Goal: Task Accomplishment & Management: Manage account settings

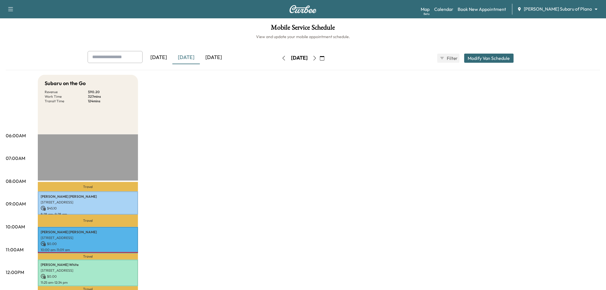
click at [218, 56] on div "[DATE]" at bounding box center [213, 57] width 27 height 13
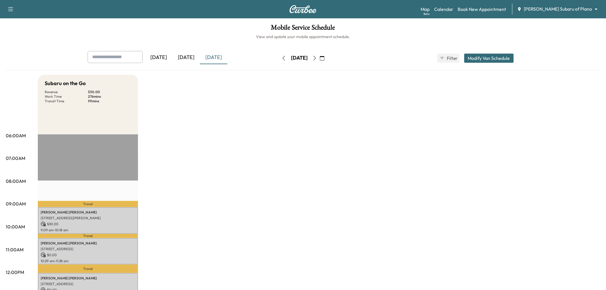
click at [482, 59] on button "Modify Van Schedule" at bounding box center [489, 58] width 50 height 9
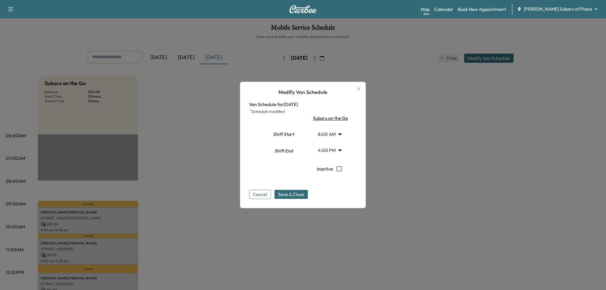
click at [360, 88] on icon "button" at bounding box center [358, 88] width 3 height 3
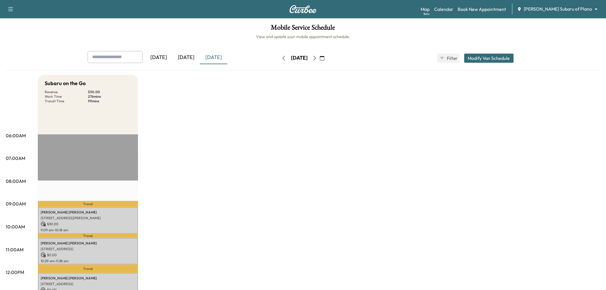
click at [411, 119] on div "Subaru on the Go Revenue $ 30.00 Work Time 276 mins Transit Time 99 mins Travel…" at bounding box center [319, 289] width 562 height 429
click at [485, 60] on button "Modify Van Schedule" at bounding box center [489, 58] width 50 height 9
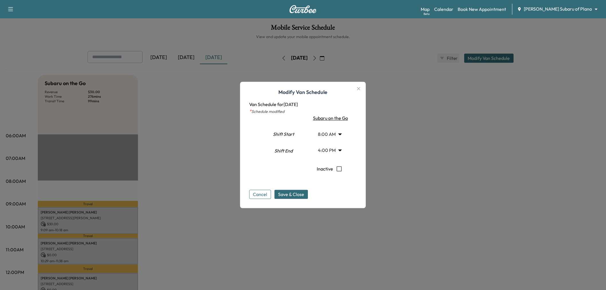
click at [334, 149] on body "Support Log Out Map Beta Calendar Book New Appointment Ewing Subaru of Plano **…" at bounding box center [303, 145] width 606 height 290
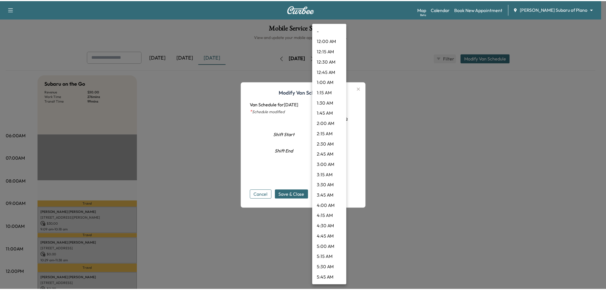
scroll to position [546, 0]
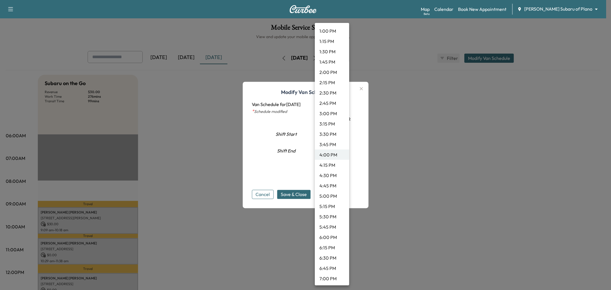
click at [331, 194] on li "5:00 PM" at bounding box center [332, 196] width 34 height 10
type input "**"
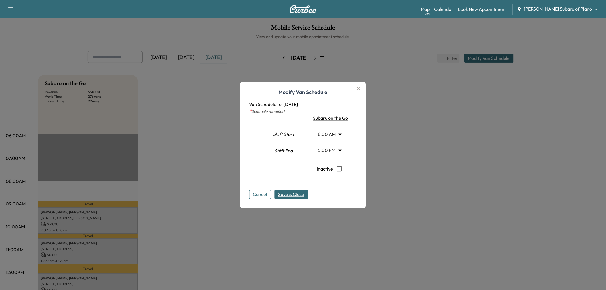
click at [298, 196] on span "Save & Close" at bounding box center [291, 194] width 26 height 7
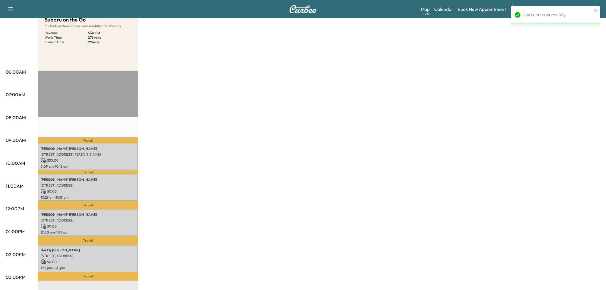
scroll to position [95, 0]
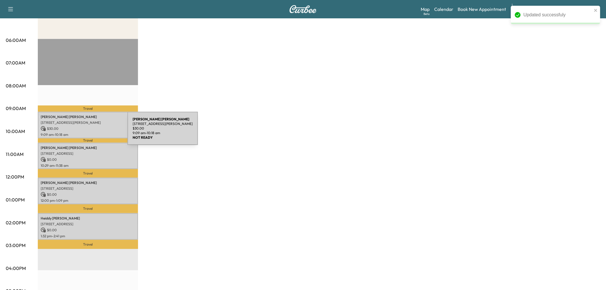
click at [99, 121] on p "8649 SCOTT CIR, FRISCO, TX 75034, USA" at bounding box center [88, 122] width 94 height 5
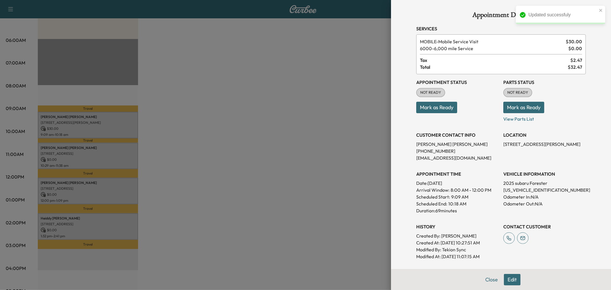
click at [110, 141] on div at bounding box center [305, 145] width 611 height 290
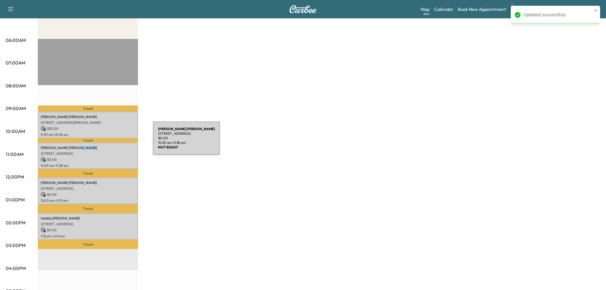
click at [110, 143] on div "Geralyn Schary 10351 Sao Paulo Rd, Frisco, TX 75035, United States of America $…" at bounding box center [88, 156] width 100 height 27
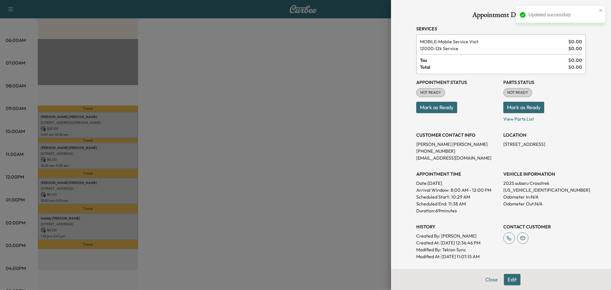
click at [110, 144] on div at bounding box center [305, 145] width 611 height 290
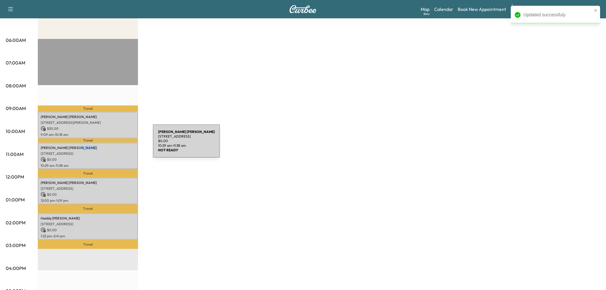
click at [110, 145] on p "Geralyn Schary" at bounding box center [88, 147] width 94 height 5
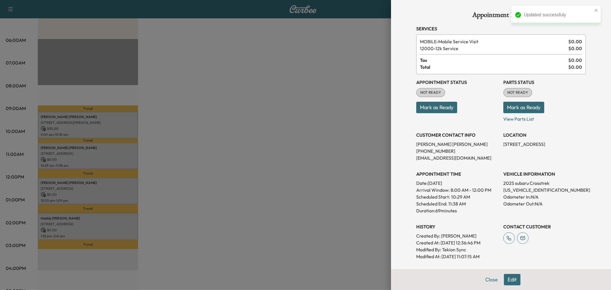
click at [110, 144] on div at bounding box center [305, 145] width 611 height 290
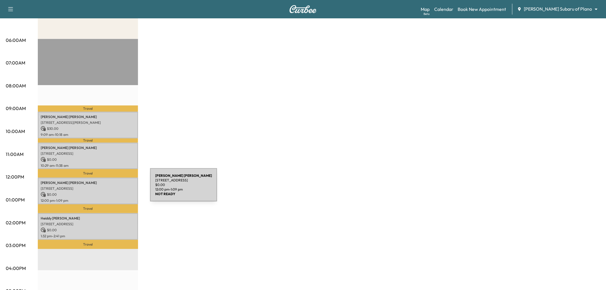
click at [107, 188] on p "[STREET_ADDRESS]" at bounding box center [88, 188] width 94 height 5
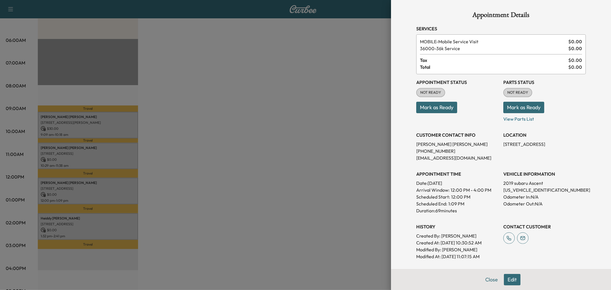
click at [107, 190] on div at bounding box center [305, 145] width 611 height 290
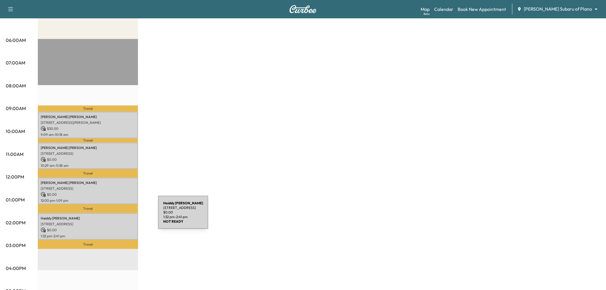
click at [116, 218] on p "Heiddy Borjas Colado" at bounding box center [88, 218] width 94 height 5
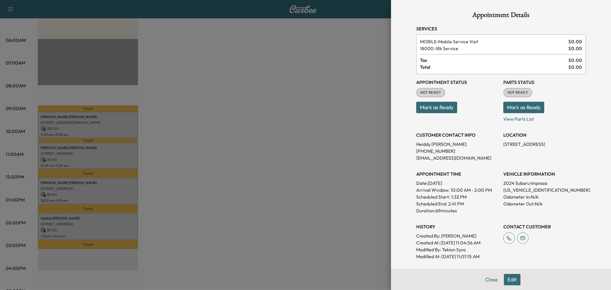
click at [99, 187] on div at bounding box center [305, 145] width 611 height 290
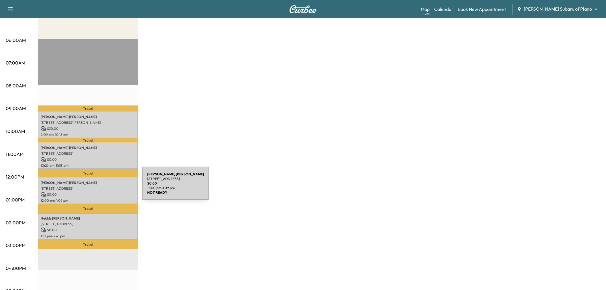
click at [99, 187] on p "[STREET_ADDRESS]" at bounding box center [88, 188] width 94 height 5
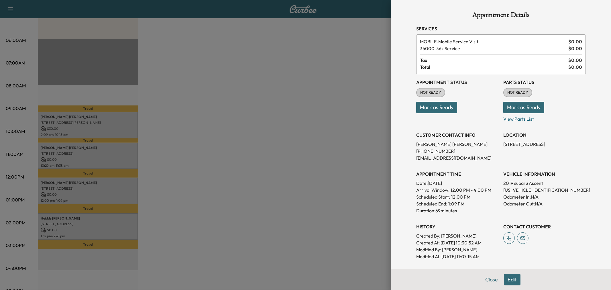
click at [101, 193] on div at bounding box center [305, 145] width 611 height 290
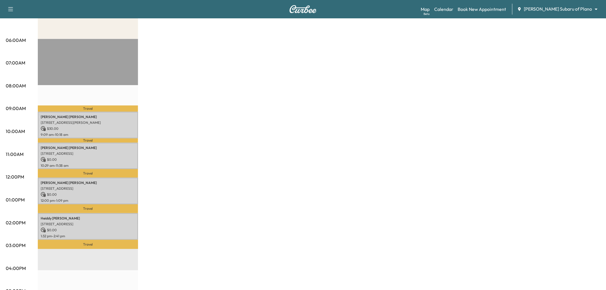
click at [198, 116] on div "Subaru on the Go * Scheduled hours have been modified for this day Revenue $ 30…" at bounding box center [319, 193] width 562 height 429
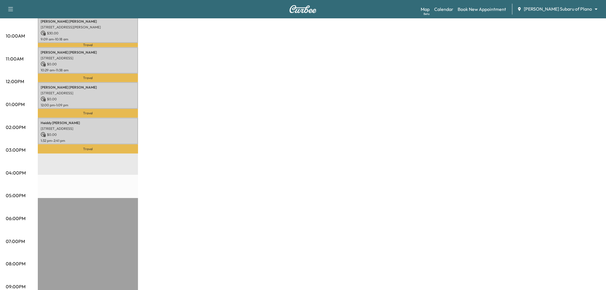
scroll to position [127, 0]
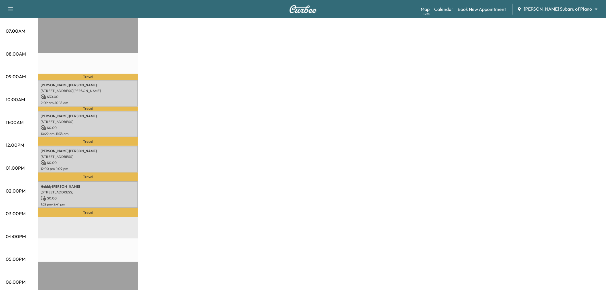
click at [200, 112] on div "Subaru on the Go * Scheduled hours have been modified for this day Revenue $ 30…" at bounding box center [319, 162] width 562 height 429
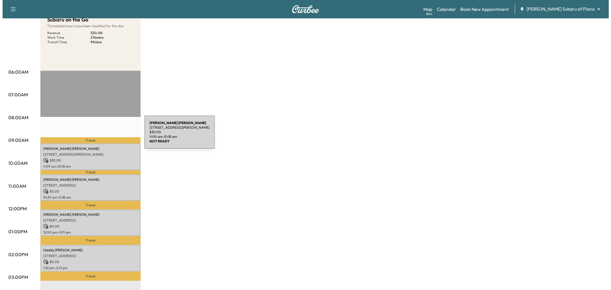
scroll to position [0, 0]
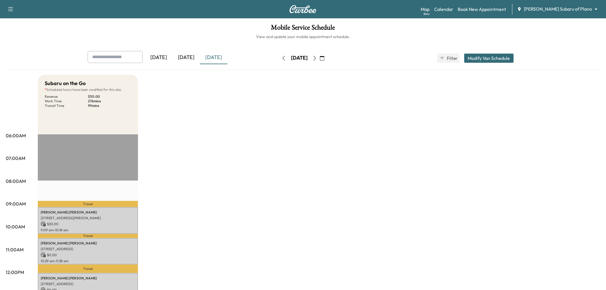
click at [496, 61] on button "Modify Van Schedule" at bounding box center [489, 58] width 50 height 9
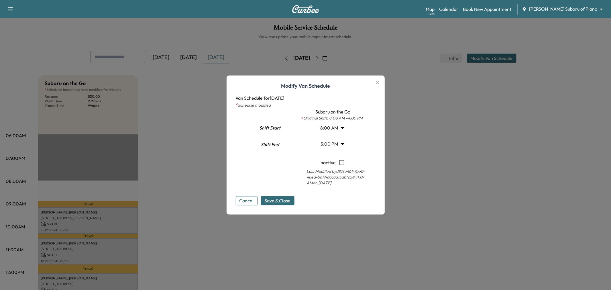
click at [335, 125] on body "Support Log Out Map Beta Calendar Book New Appointment Ewing Subaru of Plano **…" at bounding box center [305, 145] width 611 height 290
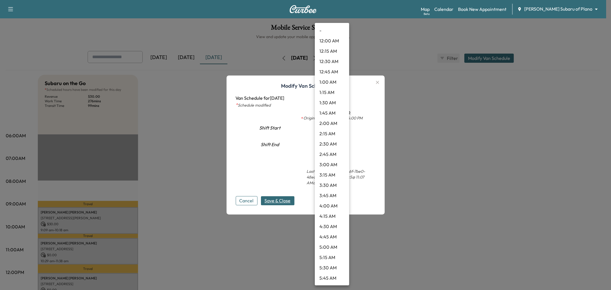
scroll to position [216, 0]
click at [328, 134] on li "7:30 AM" at bounding box center [332, 134] width 34 height 10
type input "***"
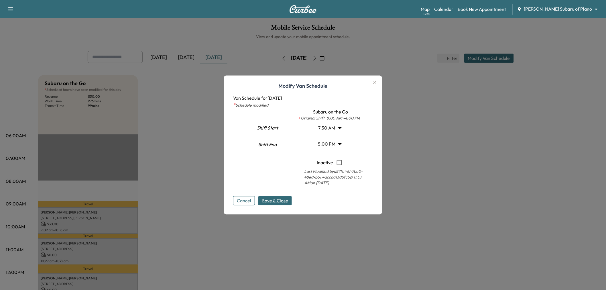
click at [329, 140] on body "Support Log Out Map Beta Calendar Book New Appointment Ewing Subaru of Plano **…" at bounding box center [303, 145] width 606 height 290
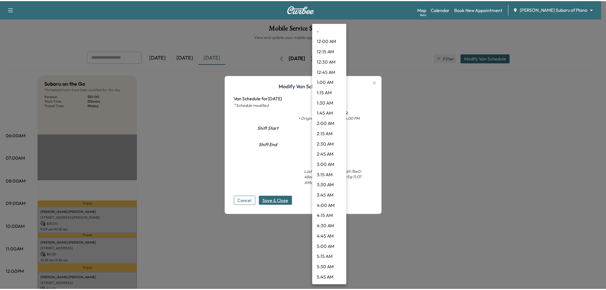
scroll to position [587, 0]
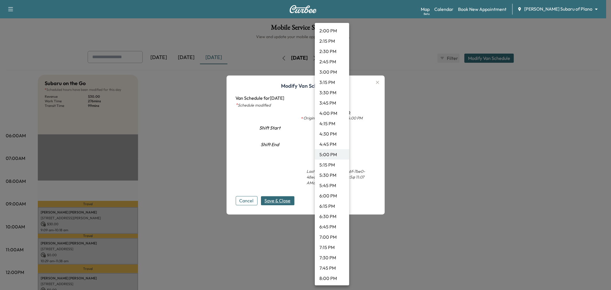
click at [328, 135] on li "4:30 PM" at bounding box center [332, 134] width 34 height 10
type input "****"
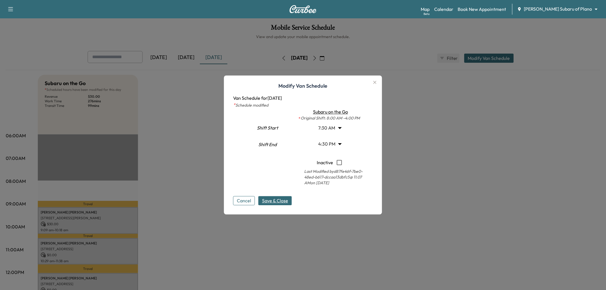
click at [288, 199] on span "Save & Close" at bounding box center [275, 200] width 26 height 7
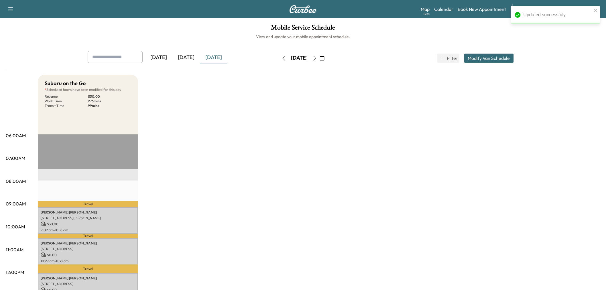
click at [281, 225] on div "Subaru on the Go * Scheduled hours have been modified for this day Revenue $ 30…" at bounding box center [319, 289] width 562 height 429
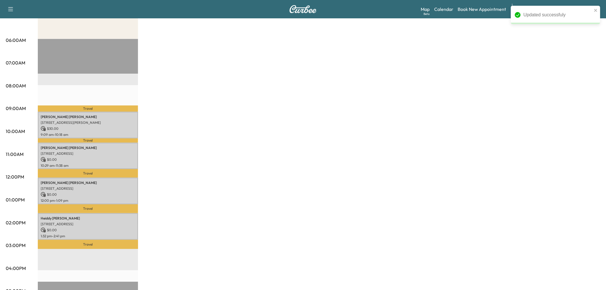
scroll to position [0, 0]
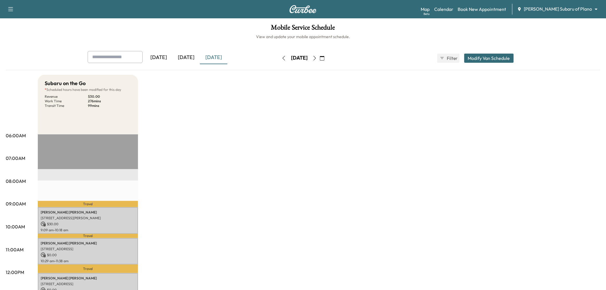
click at [259, 172] on div "Subaru on the Go * Scheduled hours have been modified for this day Revenue $ 30…" at bounding box center [319, 289] width 562 height 429
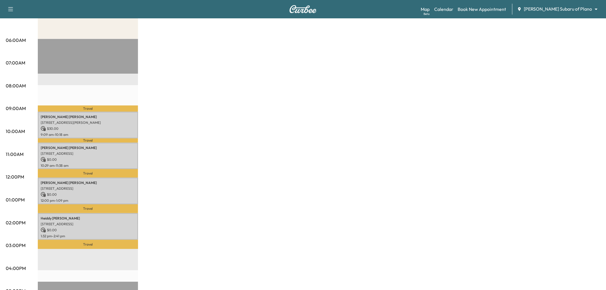
scroll to position [127, 0]
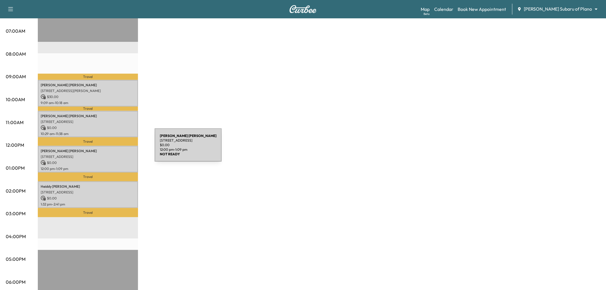
click at [112, 149] on p "[PERSON_NAME]" at bounding box center [88, 151] width 94 height 5
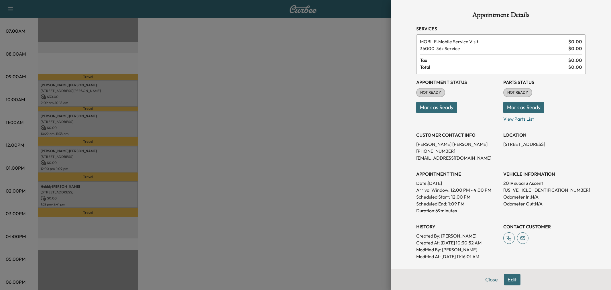
click at [179, 146] on div at bounding box center [305, 145] width 611 height 290
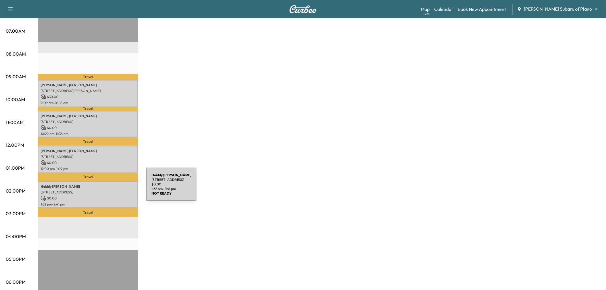
click at [103, 190] on p "[STREET_ADDRESS]" at bounding box center [88, 192] width 94 height 5
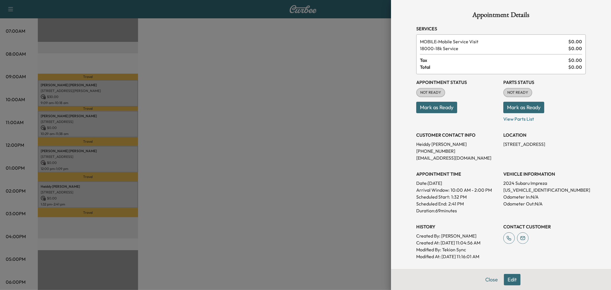
click at [103, 188] on div at bounding box center [305, 145] width 611 height 290
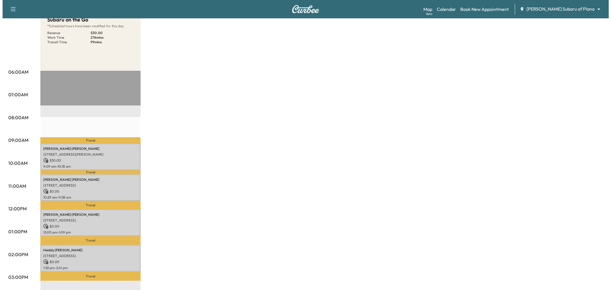
scroll to position [95, 0]
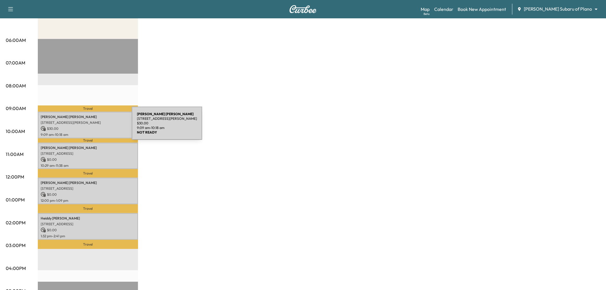
click at [89, 127] on p "$ 30.00" at bounding box center [88, 128] width 94 height 5
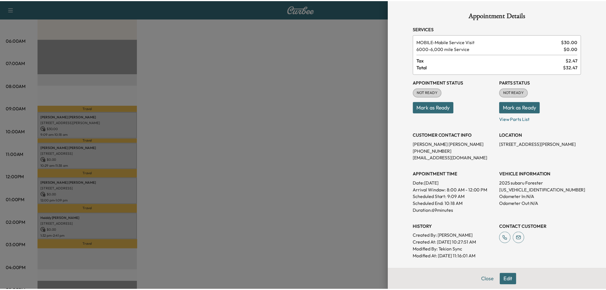
scroll to position [74, 0]
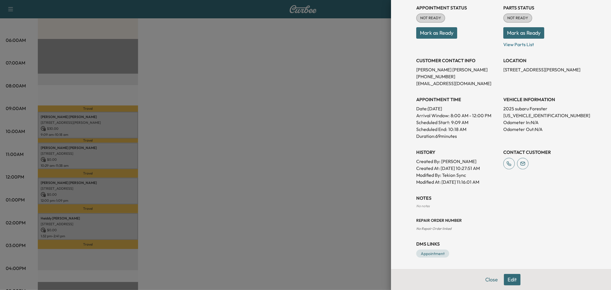
click at [109, 155] on div at bounding box center [305, 145] width 611 height 290
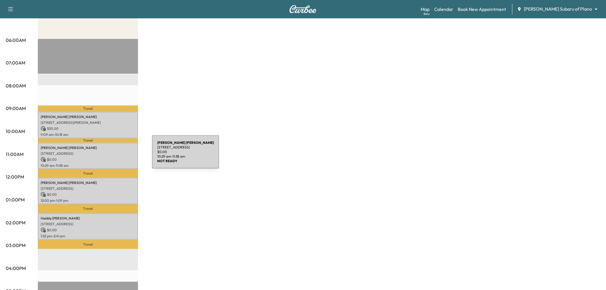
click at [109, 157] on p "$ 0.00" at bounding box center [88, 159] width 94 height 5
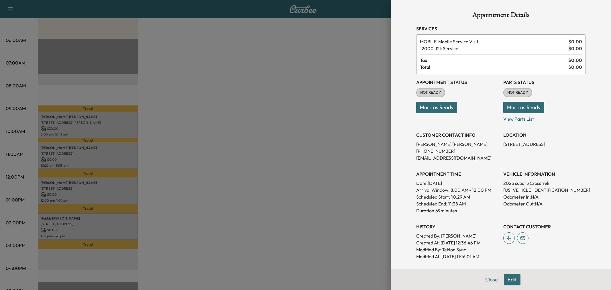
click at [474, 211] on p "Duration: 69 minutes" at bounding box center [457, 210] width 82 height 7
click at [111, 159] on div at bounding box center [305, 145] width 611 height 290
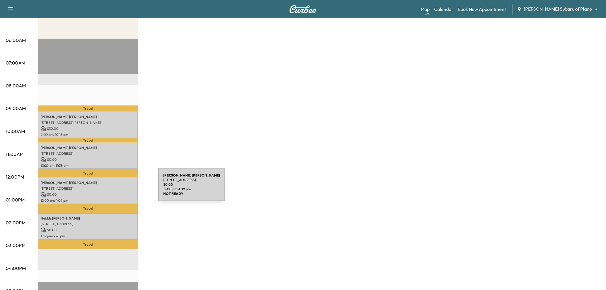
scroll to position [0, 0]
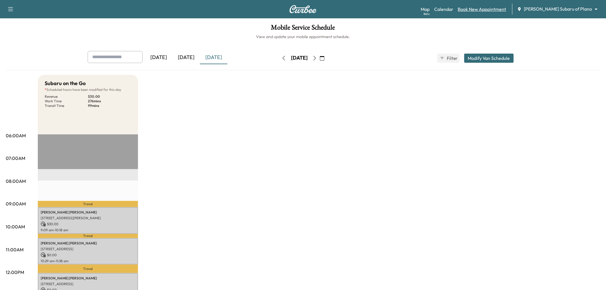
click at [492, 9] on link "Book New Appointment" at bounding box center [482, 9] width 48 height 7
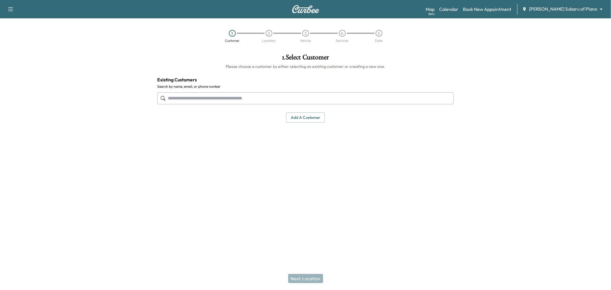
click at [302, 154] on div "1 . Select Customer Please choose a customer by either selecting an existing cu…" at bounding box center [305, 121] width 305 height 145
click at [490, 97] on div at bounding box center [534, 121] width 153 height 145
click at [362, 168] on div "1 . Select Customer Please choose a customer by either selecting an existing cu…" at bounding box center [305, 121] width 305 height 145
click at [242, 226] on div "Support Log Out Map Beta Calendar Book New Appointment Ewing Subaru of Plano **…" at bounding box center [305, 145] width 611 height 290
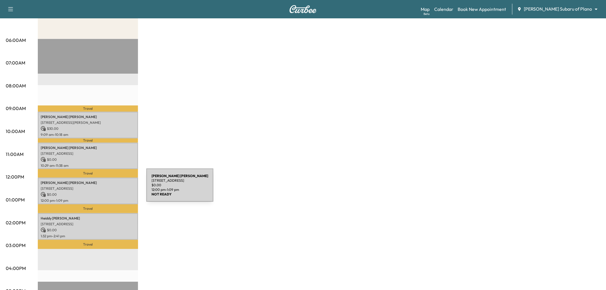
scroll to position [127, 0]
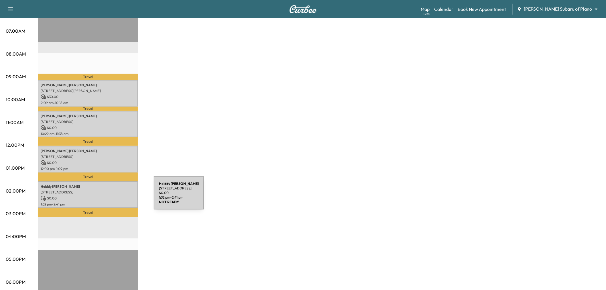
click at [111, 196] on p "$ 0.00" at bounding box center [88, 198] width 94 height 5
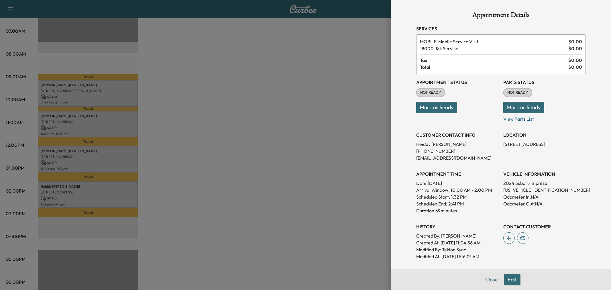
click at [111, 197] on div at bounding box center [305, 145] width 611 height 290
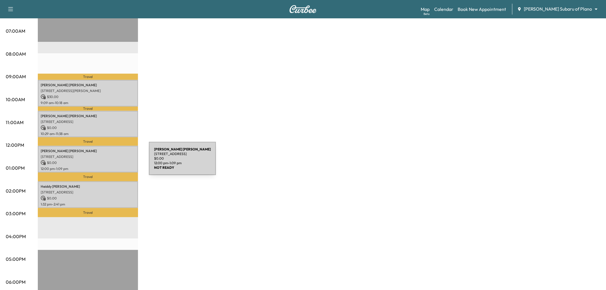
click at [106, 162] on p "$ 0.00" at bounding box center [88, 162] width 94 height 5
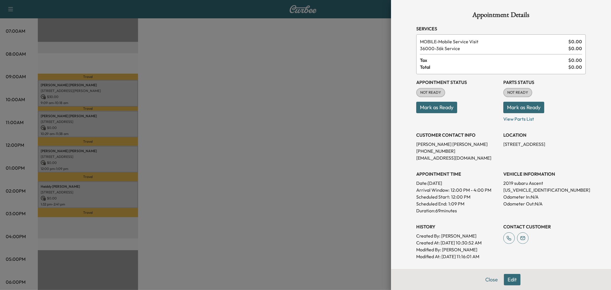
click at [106, 161] on div at bounding box center [305, 145] width 611 height 290
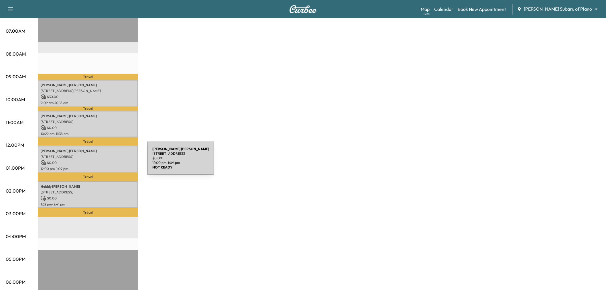
click at [104, 161] on p "$ 0.00" at bounding box center [88, 162] width 94 height 5
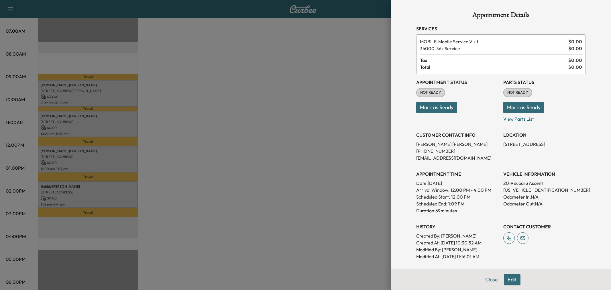
click at [104, 161] on div at bounding box center [305, 145] width 611 height 290
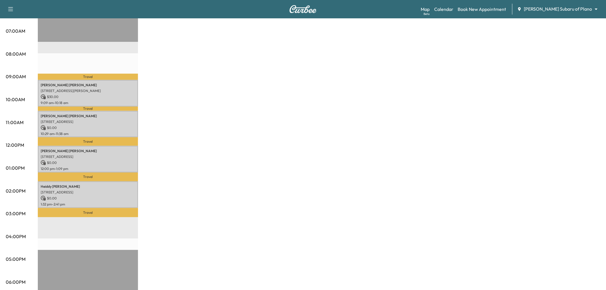
click at [99, 134] on div "Geralyn Schary 10351 Sao Paulo Rd, Frisco, TX 75035, United States of America $…" at bounding box center [88, 124] width 100 height 27
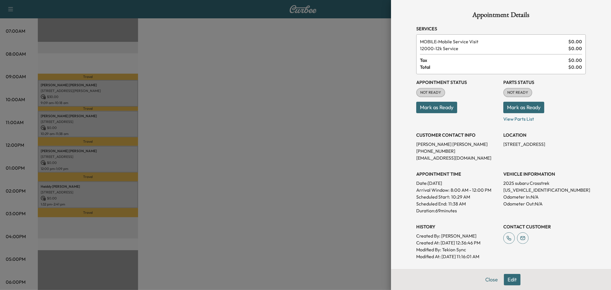
click at [105, 131] on div at bounding box center [305, 145] width 611 height 290
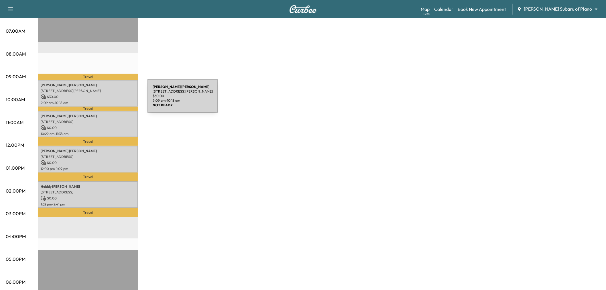
click at [104, 100] on p "9:09 am - 10:18 am" at bounding box center [88, 102] width 94 height 5
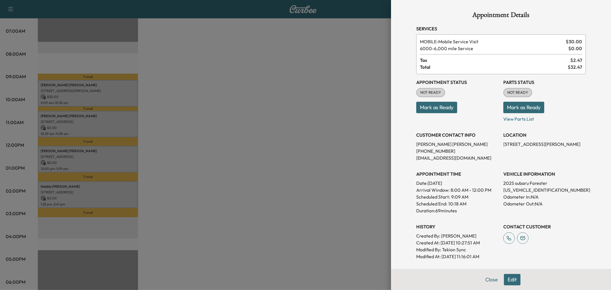
click at [104, 99] on div at bounding box center [305, 145] width 611 height 290
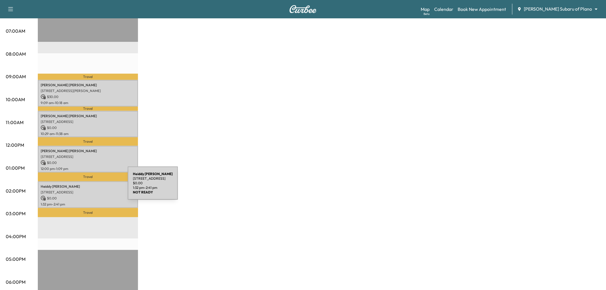
click at [85, 186] on div "Heiddy Borjas Colado 2129 Homestead Pl, Garland, TX 75044, USA $ 0.00 1:32 pm -…" at bounding box center [88, 194] width 100 height 27
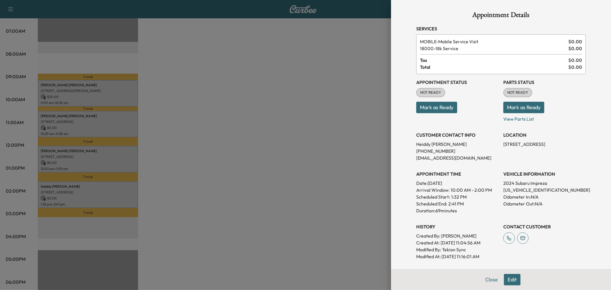
click at [85, 186] on div at bounding box center [305, 145] width 611 height 290
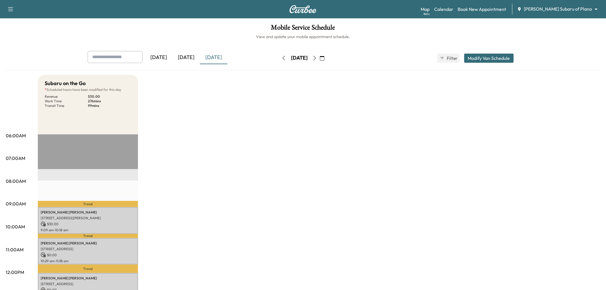
scroll to position [32, 0]
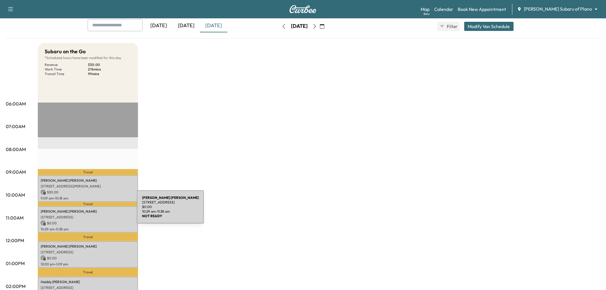
click at [94, 210] on p "Geralyn Schary" at bounding box center [88, 211] width 94 height 5
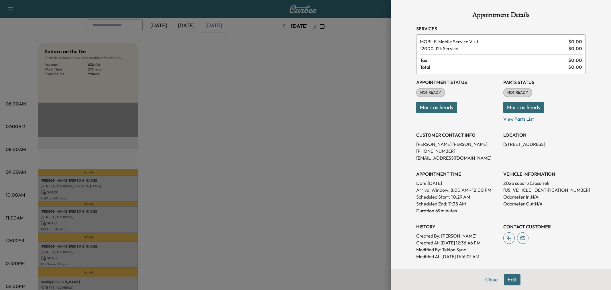
click at [92, 210] on div at bounding box center [305, 145] width 611 height 290
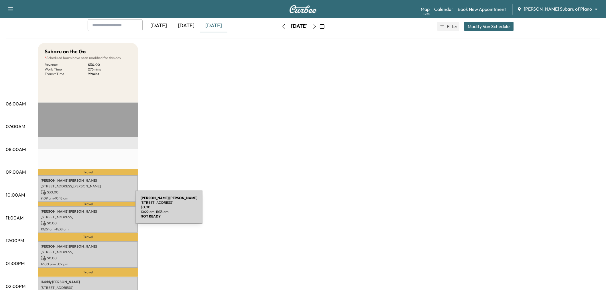
click at [92, 210] on p "Geralyn Schary" at bounding box center [88, 211] width 94 height 5
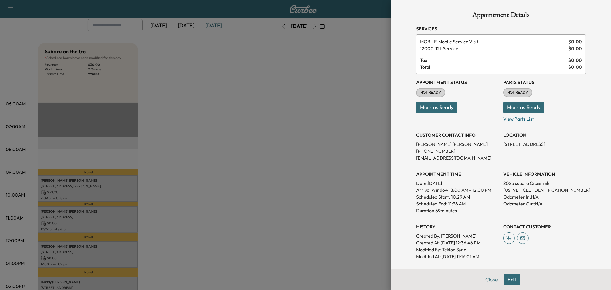
click at [196, 156] on div at bounding box center [305, 145] width 611 height 290
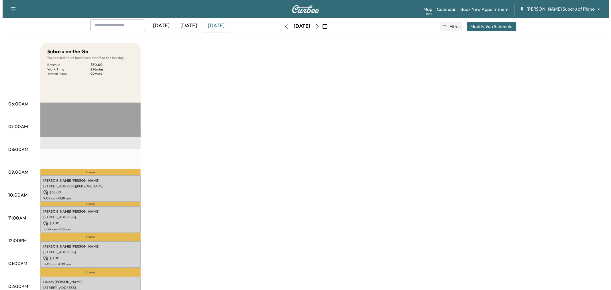
scroll to position [0, 0]
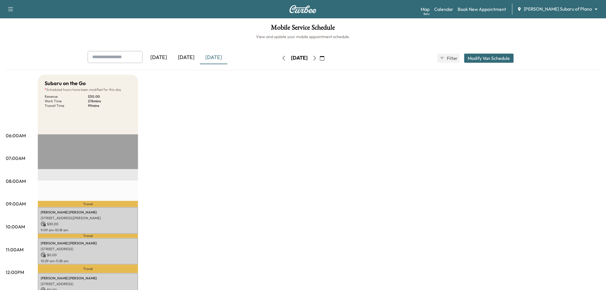
click at [485, 56] on button "Modify Van Schedule" at bounding box center [489, 58] width 50 height 9
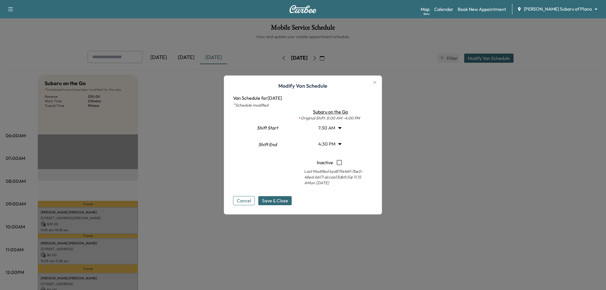
click at [333, 128] on body "Support Log Out Map Beta Calendar Book New Appointment Ewing Subaru of Plano **…" at bounding box center [303, 145] width 606 height 290
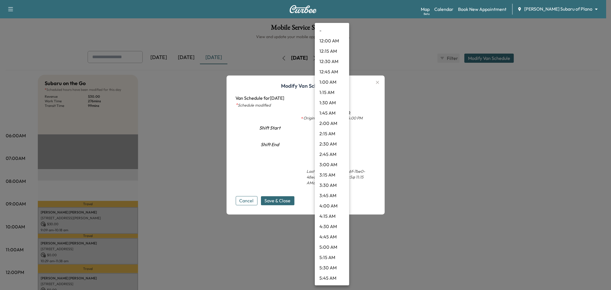
scroll to position [196, 0]
click at [328, 173] on li "8:00 AM" at bounding box center [332, 175] width 34 height 10
type input "*"
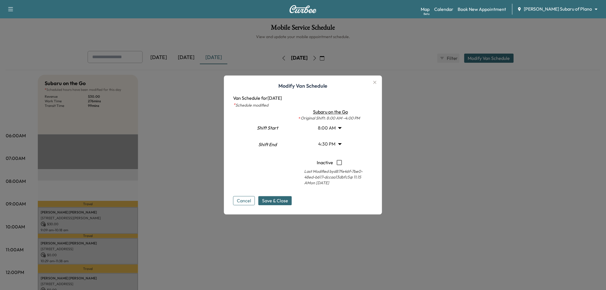
click at [329, 143] on body "Support Log Out Map Beta Calendar Book New Appointment Ewing Subaru of Plano **…" at bounding box center [303, 145] width 606 height 290
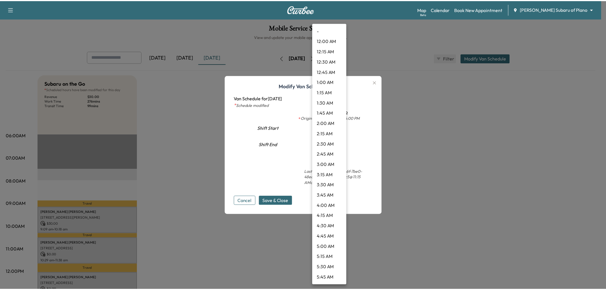
scroll to position [566, 0]
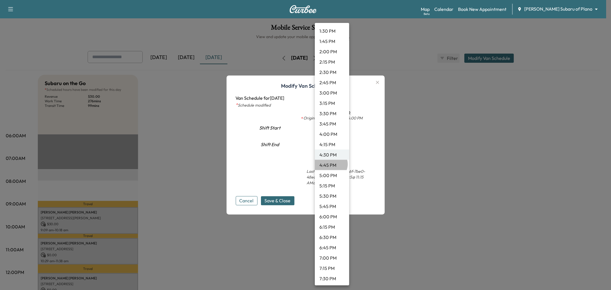
click at [330, 163] on li "4:45 PM" at bounding box center [332, 165] width 34 height 10
type input "*****"
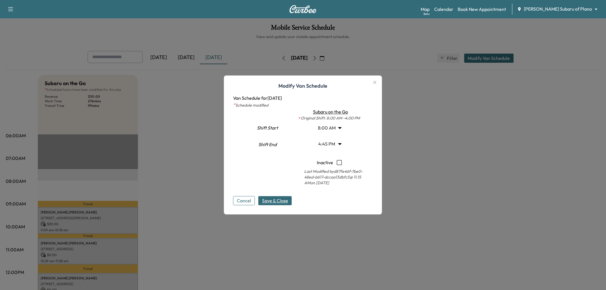
click at [274, 203] on span "Save & Close" at bounding box center [275, 200] width 26 height 7
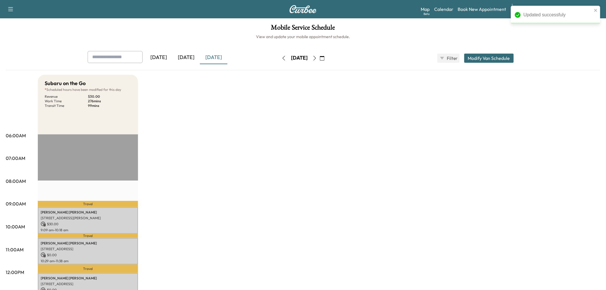
click at [272, 226] on div "Subaru on the Go * Scheduled hours have been modified for this day Revenue $ 30…" at bounding box center [319, 289] width 562 height 429
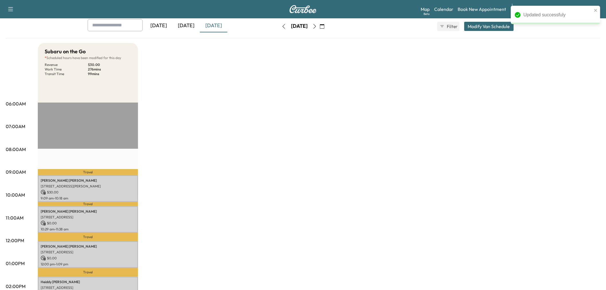
scroll to position [127, 0]
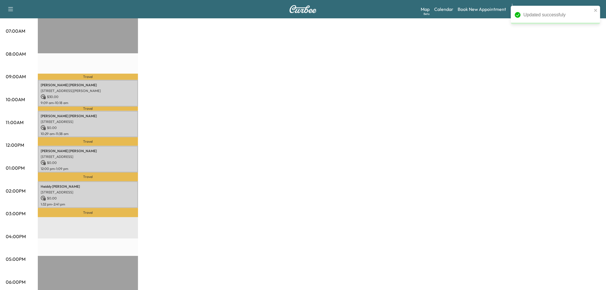
click at [256, 187] on div "Subaru on the Go * Scheduled hours have been modified for this day Revenue $ 30…" at bounding box center [319, 162] width 562 height 429
drag, startPoint x: 476, startPoint y: 79, endPoint x: 460, endPoint y: 86, distance: 17.8
click at [476, 79] on div "Subaru on the Go * Scheduled hours have been modified for this day Revenue $ 30…" at bounding box center [319, 162] width 562 height 429
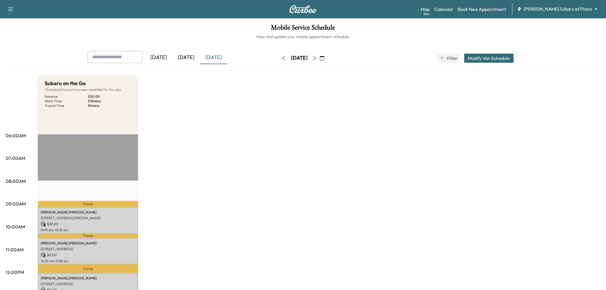
click at [204, 114] on div "Subaru on the Go * Scheduled hours have been modified for this day Revenue $ 30…" at bounding box center [319, 289] width 562 height 429
click at [317, 60] on icon "button" at bounding box center [314, 58] width 5 height 5
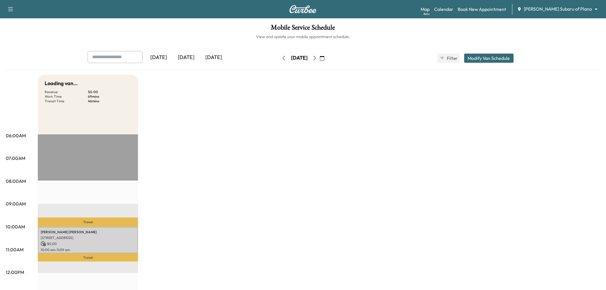
scroll to position [64, 0]
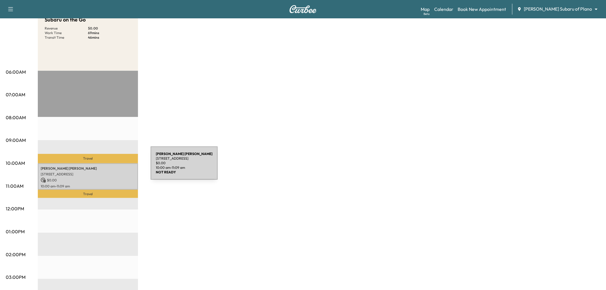
click at [98, 172] on p "[STREET_ADDRESS]" at bounding box center [88, 174] width 94 height 5
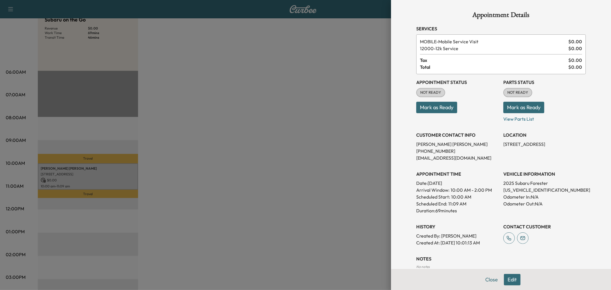
click at [98, 173] on div at bounding box center [305, 145] width 611 height 290
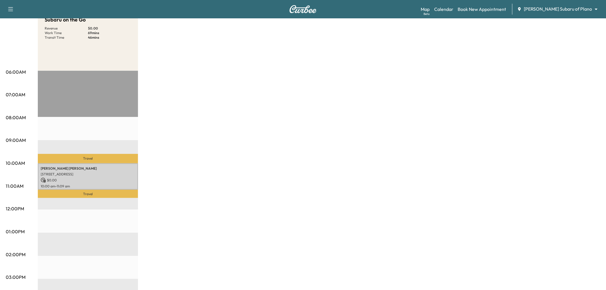
click at [199, 147] on div "Subaru on the Go Revenue $ 0.00 Work Time 69 mins Transit Time 46 mins Travel P…" at bounding box center [319, 225] width 562 height 429
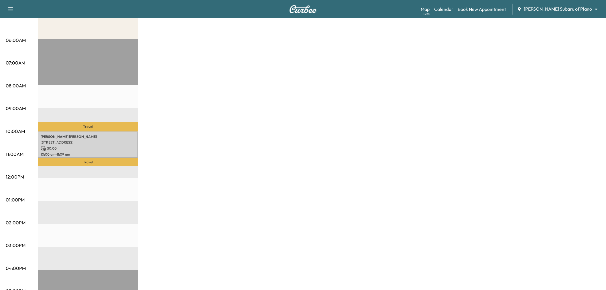
scroll to position [32, 0]
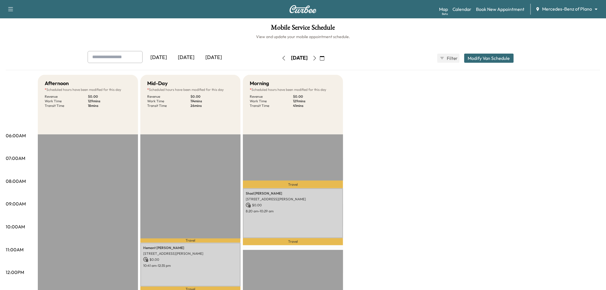
click at [317, 58] on icon "button" at bounding box center [314, 58] width 5 height 5
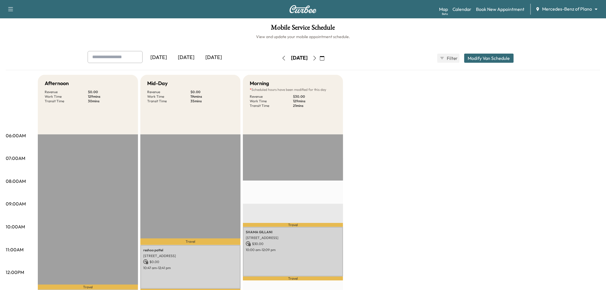
scroll to position [64, 0]
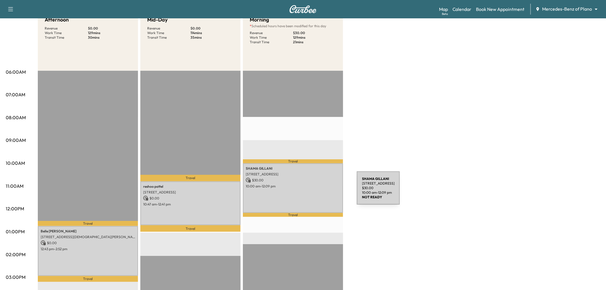
click at [304, 194] on div "SHAMA GILLANI 200 Highwood Trail, The Colony, TX 75056, USA $ 30.00 10:00 am - …" at bounding box center [293, 188] width 100 height 50
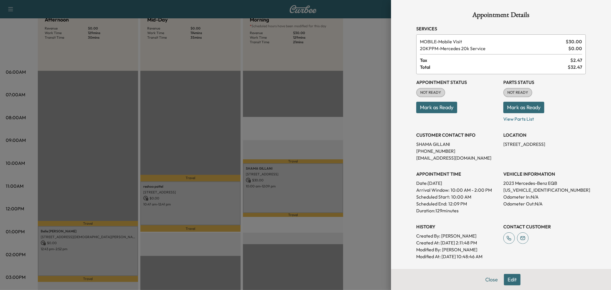
click at [304, 194] on div at bounding box center [305, 145] width 611 height 290
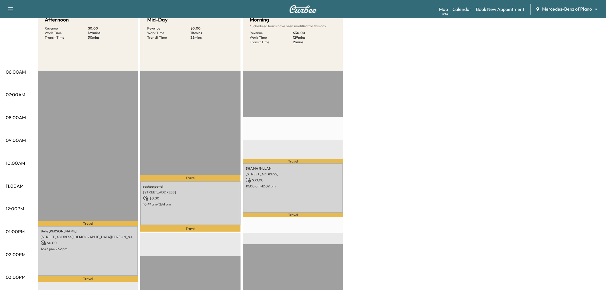
scroll to position [95, 0]
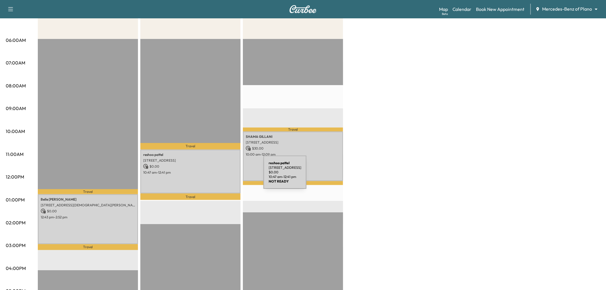
click at [220, 175] on div "reshoo pattel 12989 Tiny Acorn Ave, Frisco, TX 75035, USA $ 0.00 10:47 am - 12:…" at bounding box center [190, 171] width 100 height 44
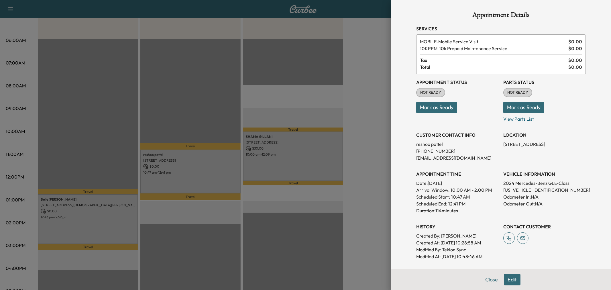
click at [220, 176] on div at bounding box center [305, 145] width 611 height 290
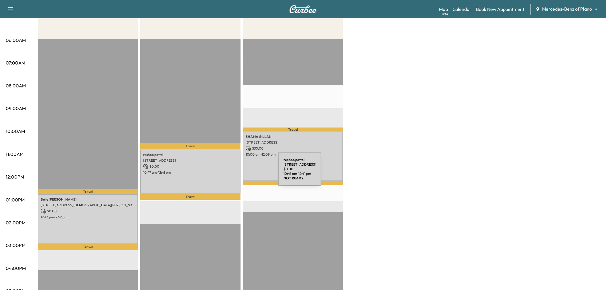
click at [235, 172] on p "10:47 am - 12:41 pm" at bounding box center [190, 172] width 94 height 5
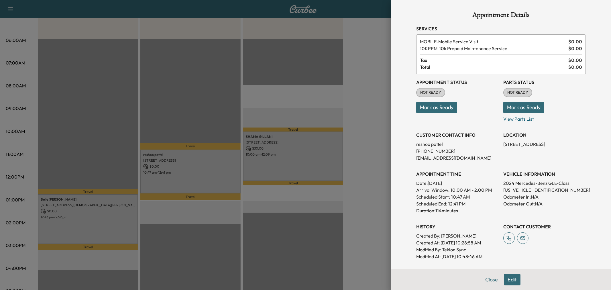
click at [236, 172] on div at bounding box center [305, 145] width 611 height 290
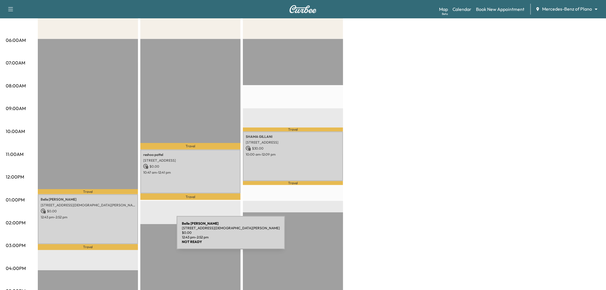
click at [134, 236] on div "Belle Joyner 1100 LADY CAROL LN, LEWISVILLE, TX 75056, USA $ 0.00 12:43 pm - 2:…" at bounding box center [88, 219] width 100 height 50
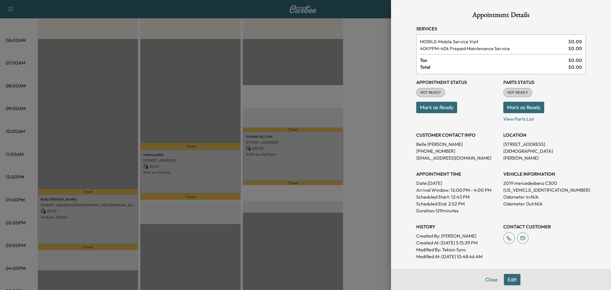
click at [98, 225] on div at bounding box center [305, 145] width 611 height 290
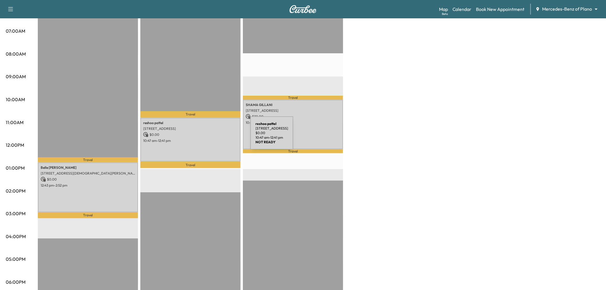
scroll to position [0, 0]
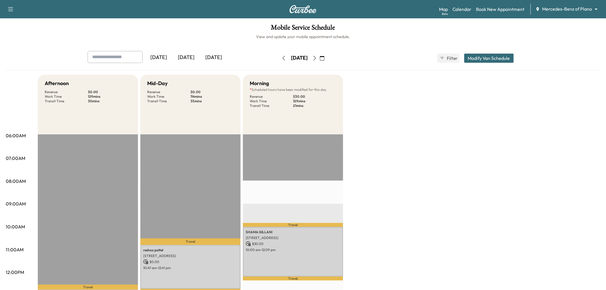
click at [281, 59] on icon "button" at bounding box center [283, 58] width 5 height 5
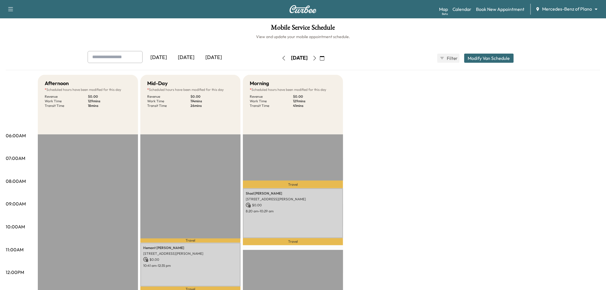
click at [283, 57] on icon "button" at bounding box center [284, 58] width 3 height 5
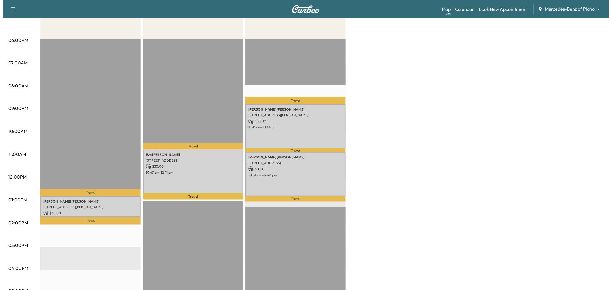
scroll to position [127, 0]
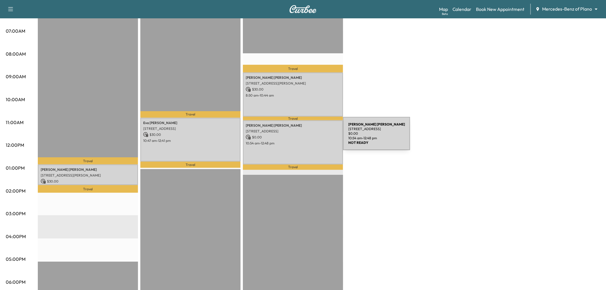
click at [301, 138] on p "$ 0.00" at bounding box center [293, 137] width 94 height 5
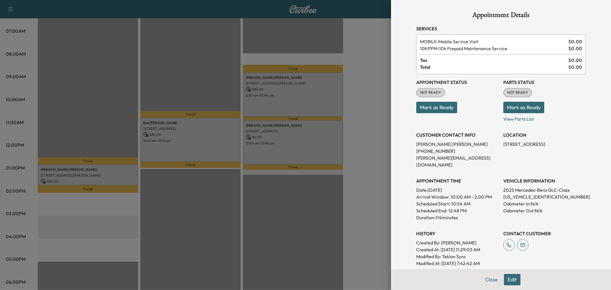
click at [302, 141] on div at bounding box center [305, 145] width 611 height 290
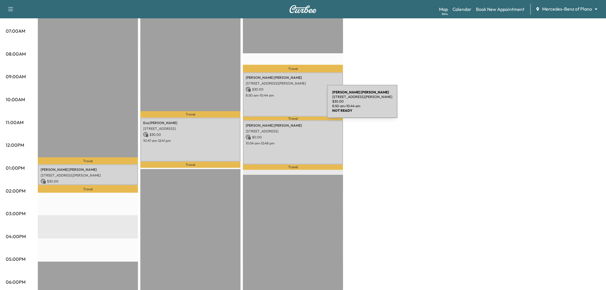
click at [284, 104] on div "MICHELLE MORGAN 10329 Bolivar Drive, McKinney, TX 75072, US $ 30.00 8:50 am - 1…" at bounding box center [293, 94] width 100 height 44
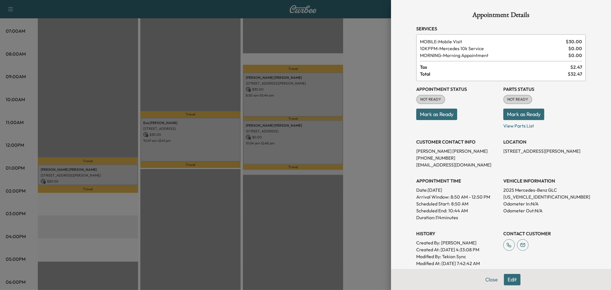
click at [284, 104] on div at bounding box center [305, 145] width 611 height 290
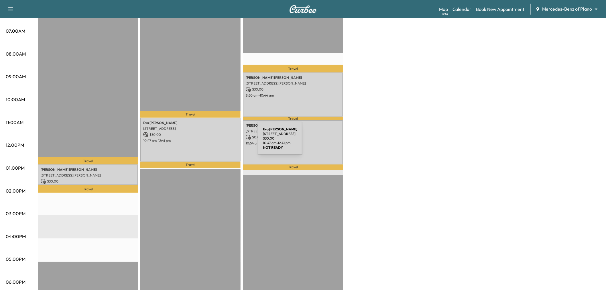
click at [211, 142] on div "Eva Peale 3801 Rainier Rd, Plano, TX 75023, USA $ 30.00 10:47 am - 12:41 pm" at bounding box center [190, 140] width 100 height 44
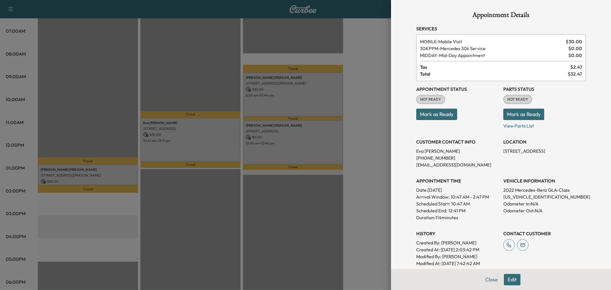
click at [211, 142] on div at bounding box center [305, 145] width 611 height 290
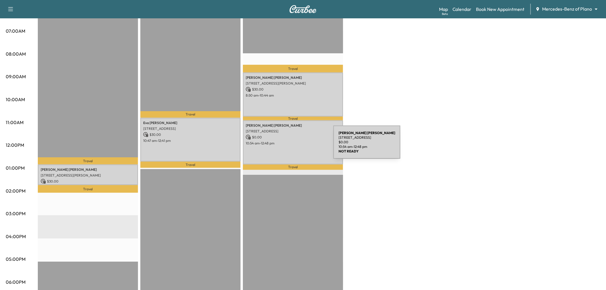
click at [290, 145] on div "Srihari Chandramouli 8885 Stablehand Mews, Frisco, TX 75035, USA $ 0.00 10:54 a…" at bounding box center [293, 142] width 100 height 44
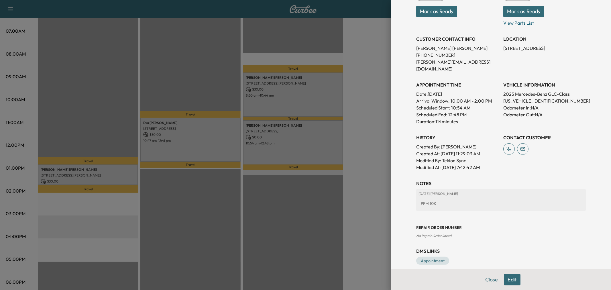
scroll to position [64, 0]
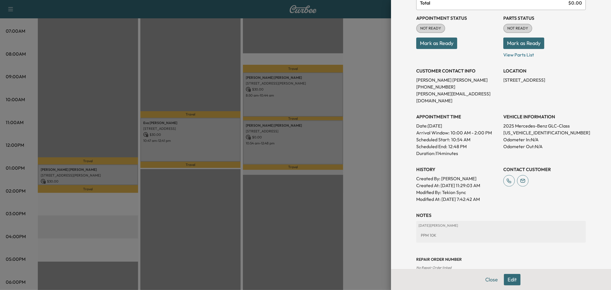
click at [285, 97] on div at bounding box center [305, 145] width 611 height 290
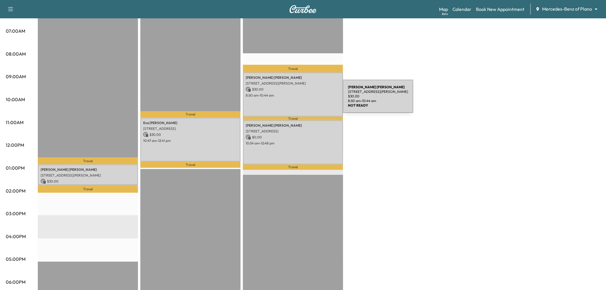
click at [307, 101] on div "MICHELLE MORGAN 10329 Bolivar Drive, McKinney, TX 75072, US $ 30.00 8:50 am - 1…" at bounding box center [293, 94] width 100 height 44
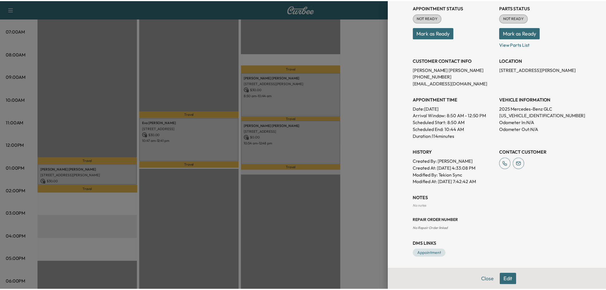
scroll to position [0, 0]
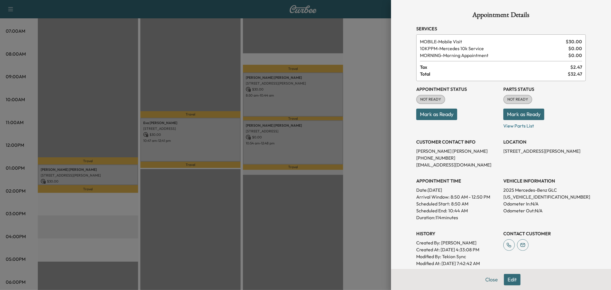
click at [317, 106] on div at bounding box center [305, 145] width 611 height 290
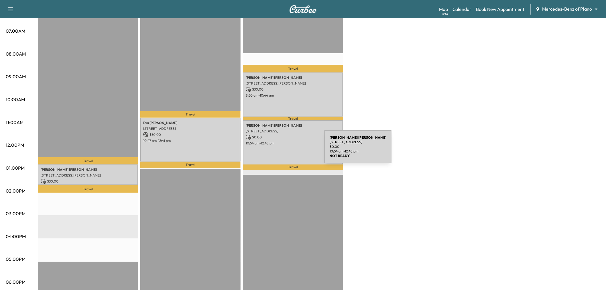
click at [284, 150] on div "Srihari Chandramouli 8885 Stablehand Mews, Frisco, TX 75035, USA $ 0.00 10:54 a…" at bounding box center [293, 142] width 100 height 44
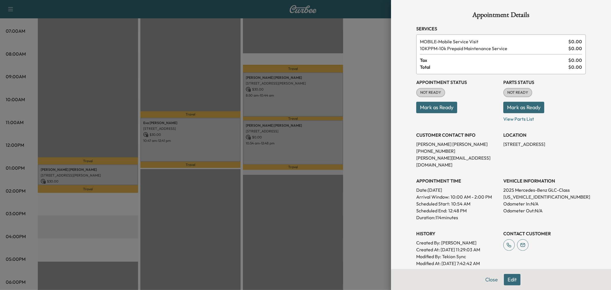
click at [307, 150] on div at bounding box center [305, 145] width 611 height 290
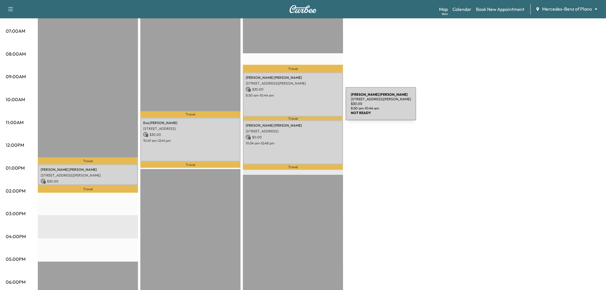
click at [302, 106] on div "MICHELLE MORGAN 10329 Bolivar Drive, McKinney, TX 75072, US $ 30.00 8:50 am - 1…" at bounding box center [293, 94] width 100 height 44
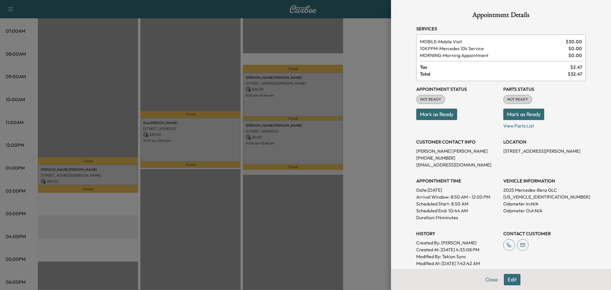
click at [314, 101] on div at bounding box center [305, 145] width 611 height 290
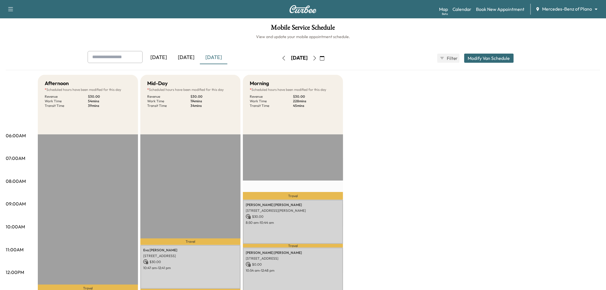
scroll to position [32, 0]
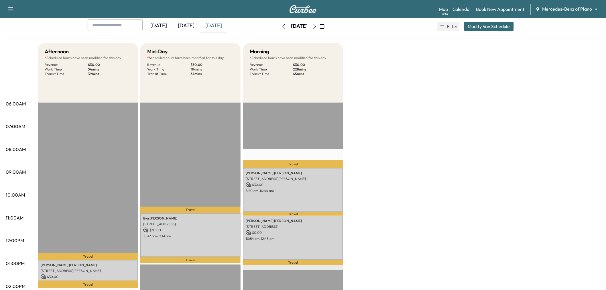
click at [194, 24] on div "[DATE]" at bounding box center [185, 25] width 27 height 13
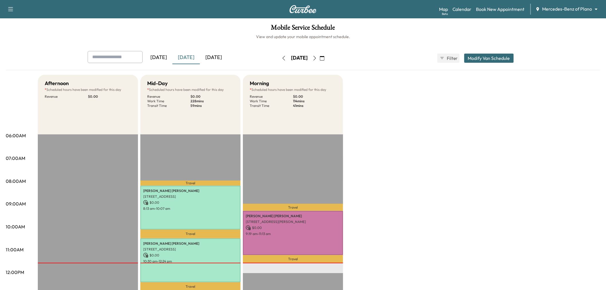
click at [319, 57] on button "button" at bounding box center [315, 58] width 10 height 9
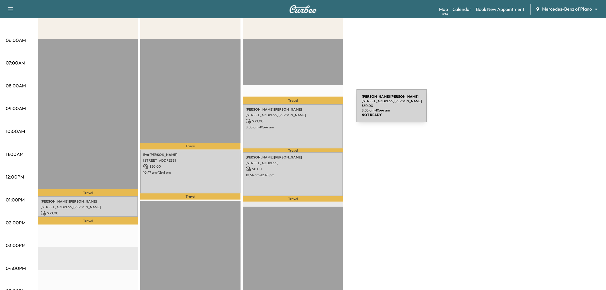
scroll to position [127, 0]
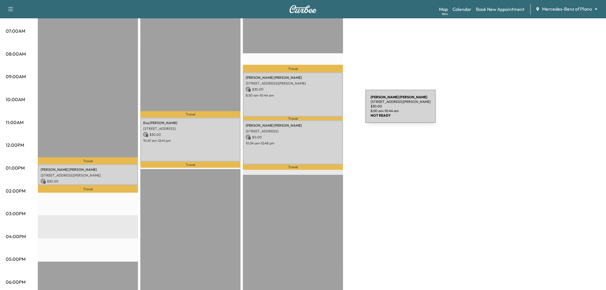
click at [322, 110] on div "MICHELLE MORGAN 10329 Bolivar Drive, McKinney, TX 75072, US $ 30.00 8:50 am - 1…" at bounding box center [293, 94] width 100 height 44
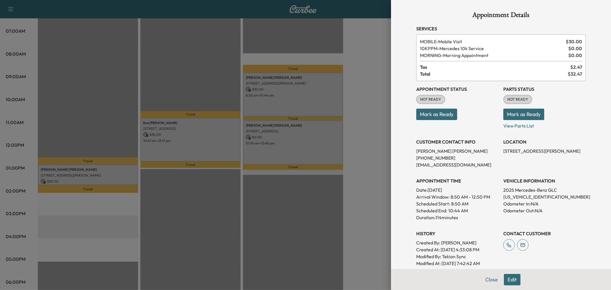
click at [322, 110] on div at bounding box center [305, 145] width 611 height 290
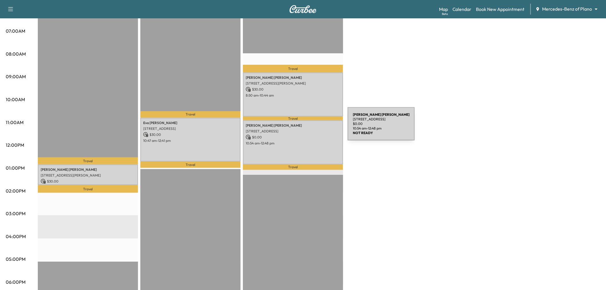
click at [304, 129] on p "[STREET_ADDRESS]" at bounding box center [293, 131] width 94 height 5
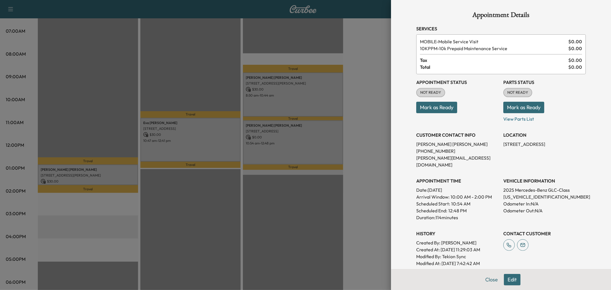
click at [304, 129] on div at bounding box center [305, 145] width 611 height 290
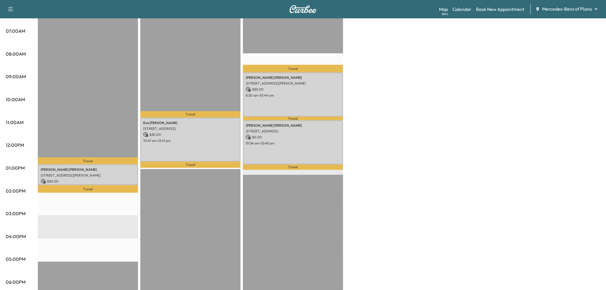
click at [393, 185] on div "Afternoon * Scheduled hours have been modified for this day Revenue $ 30.00 Wor…" at bounding box center [319, 162] width 562 height 429
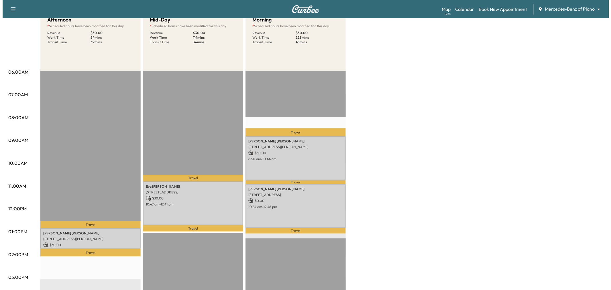
scroll to position [0, 0]
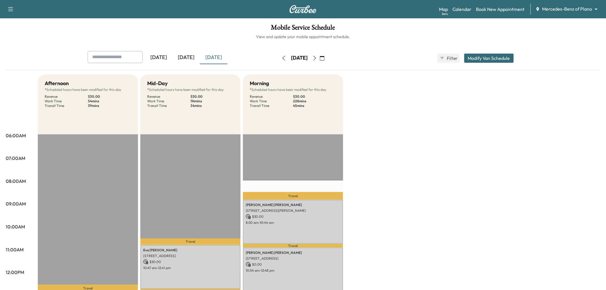
click at [319, 56] on button "button" at bounding box center [315, 58] width 10 height 9
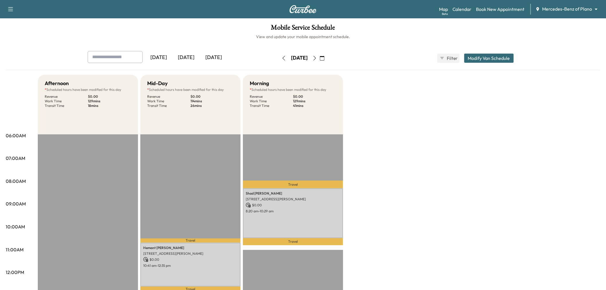
click at [317, 59] on icon "button" at bounding box center [314, 58] width 5 height 5
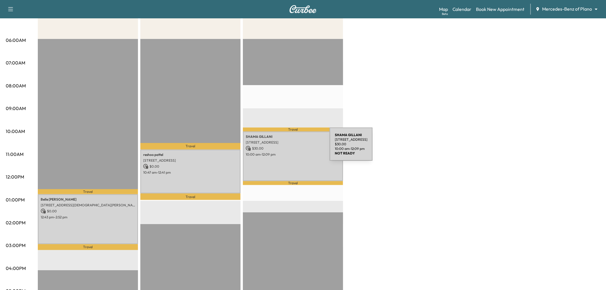
scroll to position [64, 0]
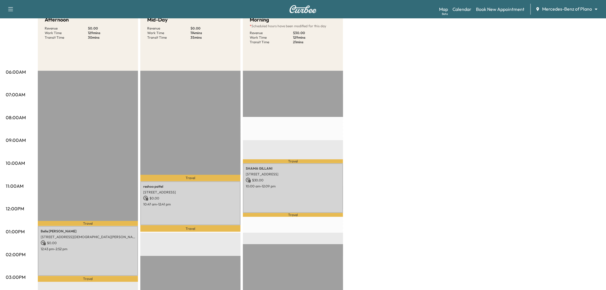
drag, startPoint x: 301, startPoint y: 213, endPoint x: 303, endPoint y: 211, distance: 3.2
click at [302, 213] on p "Travel" at bounding box center [293, 215] width 100 height 4
click at [306, 202] on div "SHAMA GILLANI 200 Highwood Trail, The Colony, TX 75056, USA $ 30.00 10:00 am - …" at bounding box center [293, 188] width 100 height 50
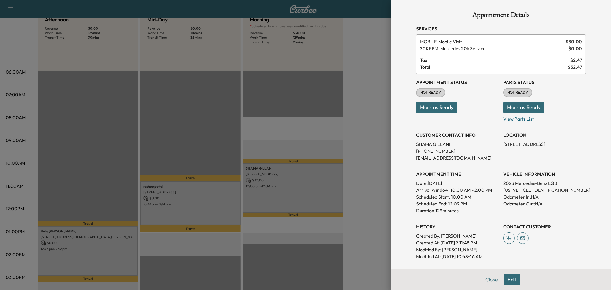
click at [318, 198] on div at bounding box center [305, 145] width 611 height 290
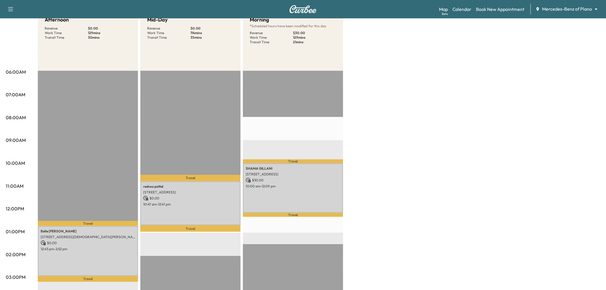
click at [356, 179] on div "Afternoon Revenue $ 0.00 Work Time 129 mins Transit Time 30 mins Travel Belle J…" at bounding box center [319, 225] width 562 height 429
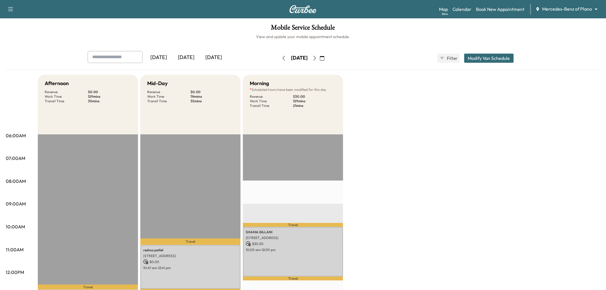
click at [281, 58] on icon "button" at bounding box center [283, 58] width 5 height 5
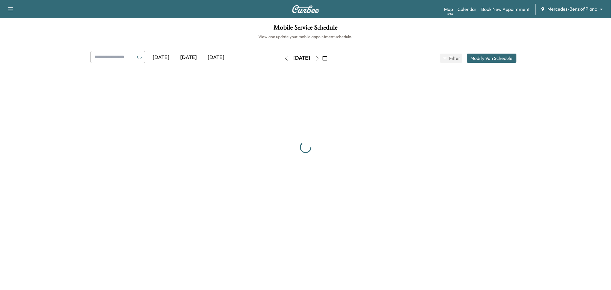
click at [284, 58] on icon "button" at bounding box center [286, 58] width 5 height 5
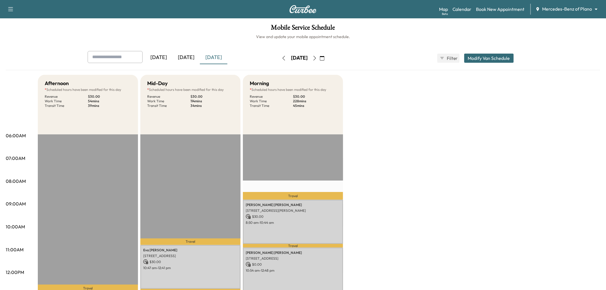
click at [188, 55] on div "[DATE]" at bounding box center [185, 57] width 27 height 13
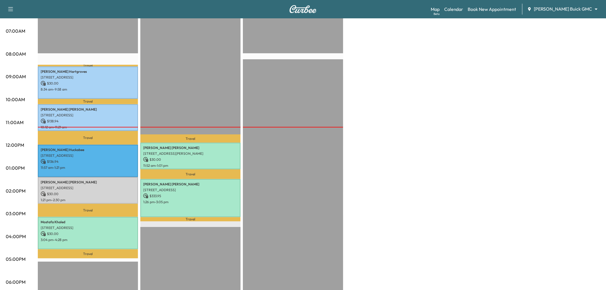
scroll to position [159, 0]
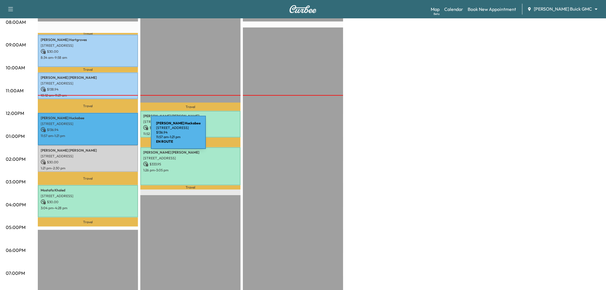
click at [108, 136] on p "11:57 am - 1:21 pm" at bounding box center [88, 135] width 94 height 5
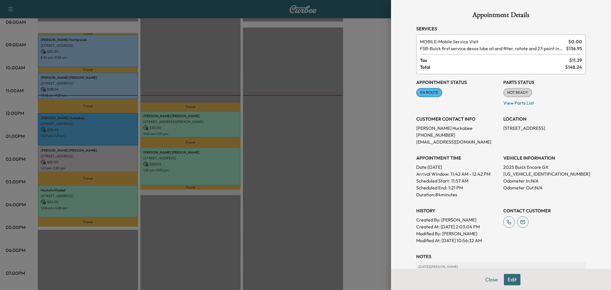
click at [309, 118] on div at bounding box center [305, 145] width 611 height 290
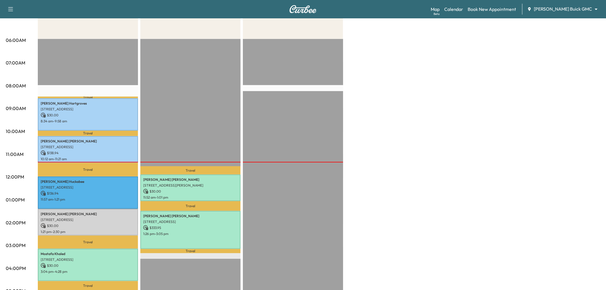
scroll to position [64, 0]
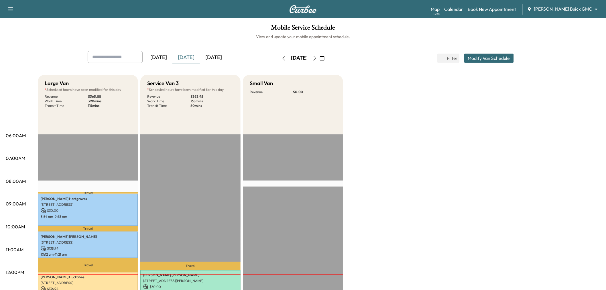
click at [101, 59] on input "text" at bounding box center [115, 57] width 55 height 12
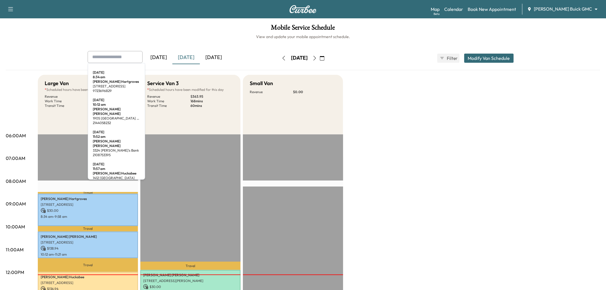
paste input "**********"
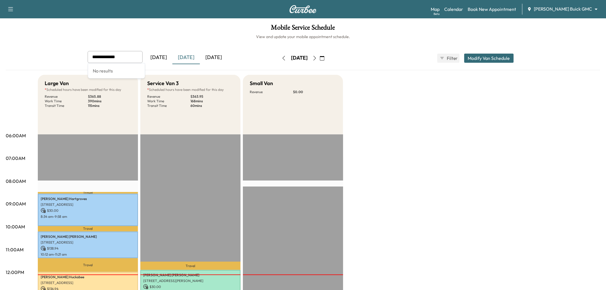
type input "**********"
click at [317, 58] on icon "button" at bounding box center [314, 58] width 5 height 5
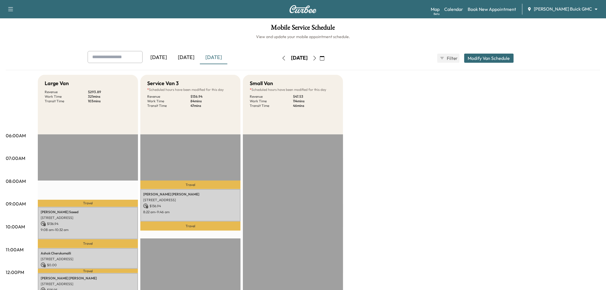
scroll to position [95, 0]
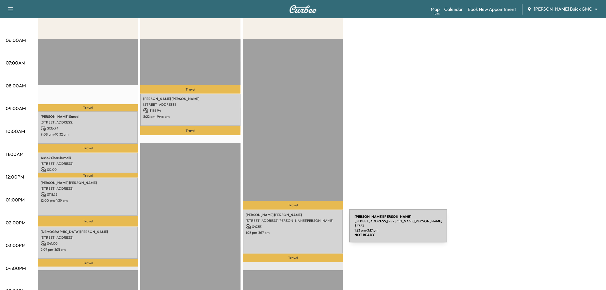
click at [306, 230] on p "1:23 pm - 3:17 pm" at bounding box center [293, 232] width 94 height 5
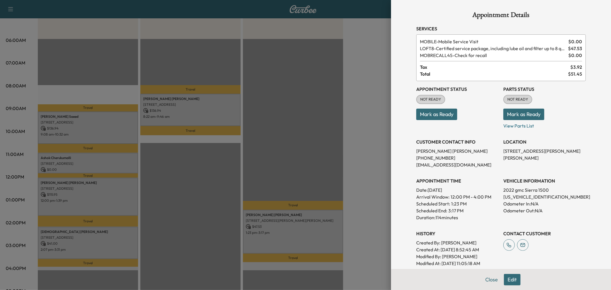
click at [319, 179] on div at bounding box center [305, 145] width 611 height 290
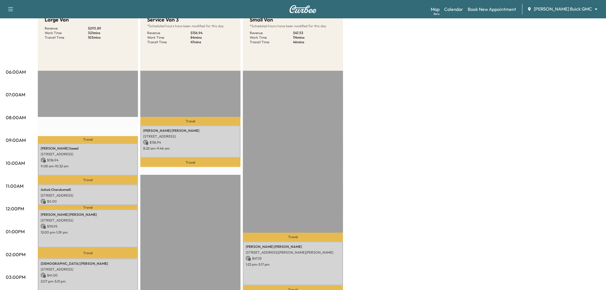
scroll to position [32, 0]
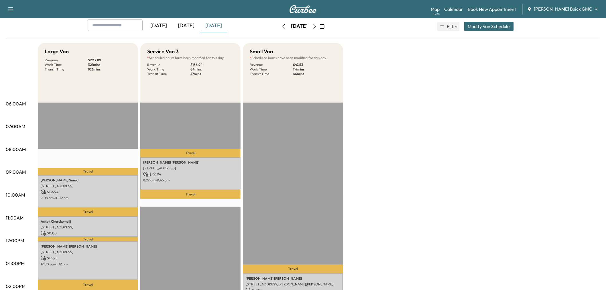
click at [317, 26] on icon "button" at bounding box center [314, 26] width 5 height 5
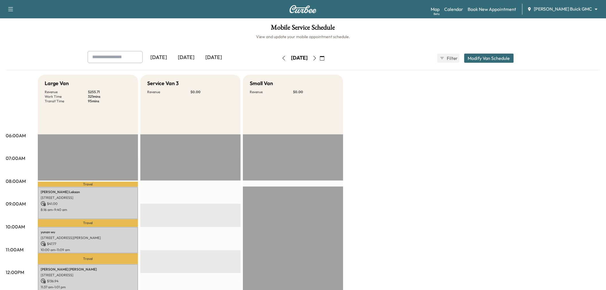
click at [317, 59] on icon "button" at bounding box center [314, 58] width 5 height 5
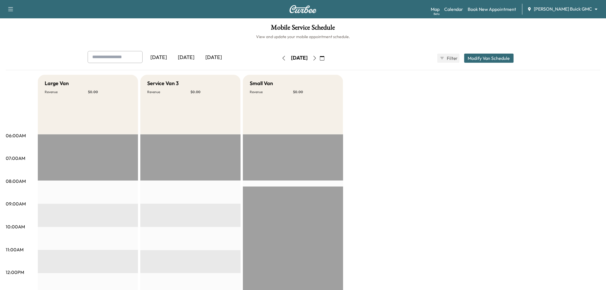
click at [279, 54] on button "button" at bounding box center [284, 58] width 10 height 9
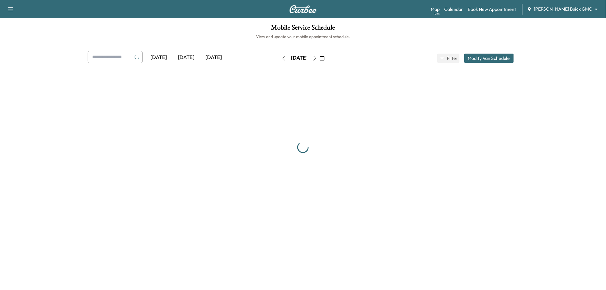
click at [279, 56] on button "button" at bounding box center [284, 58] width 10 height 9
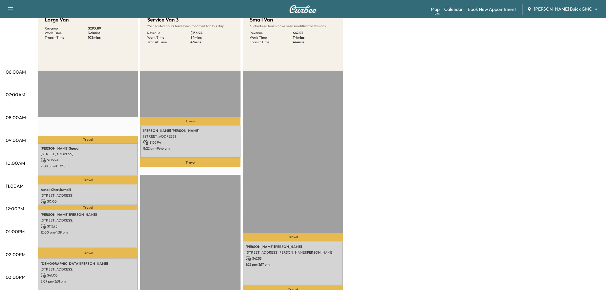
scroll to position [32, 0]
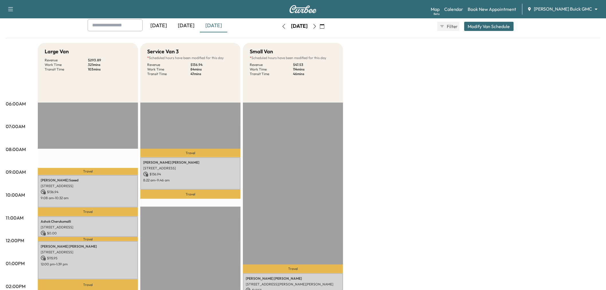
click at [182, 27] on div "[DATE]" at bounding box center [185, 25] width 27 height 13
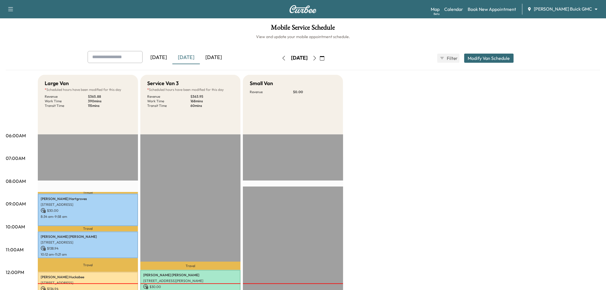
click at [319, 59] on button "button" at bounding box center [315, 58] width 10 height 9
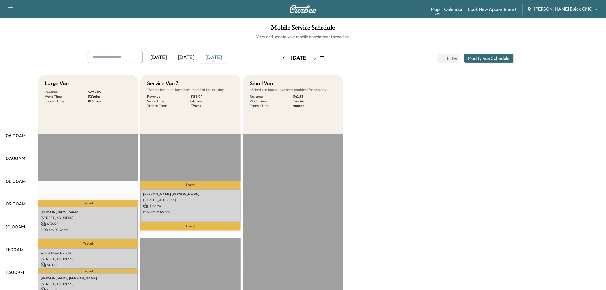
click at [191, 60] on div "[DATE]" at bounding box center [185, 57] width 27 height 13
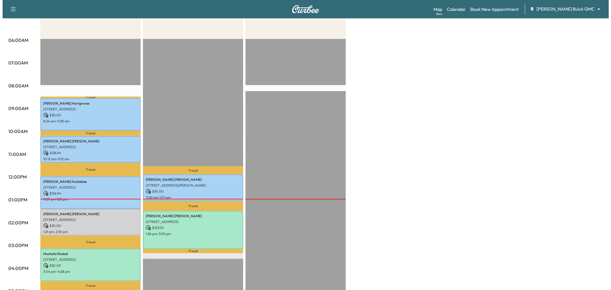
scroll to position [127, 0]
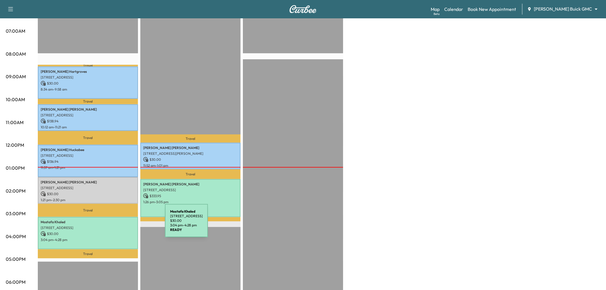
click at [110, 242] on div "Mostafa Khaled 6033 East Northwest Highway, 1089, Dallas, TX 75231, US $ 30.00 …" at bounding box center [88, 233] width 100 height 32
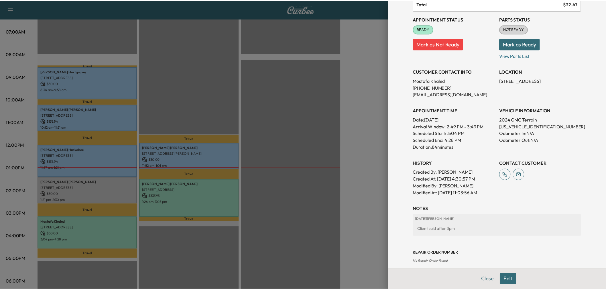
scroll to position [95, 0]
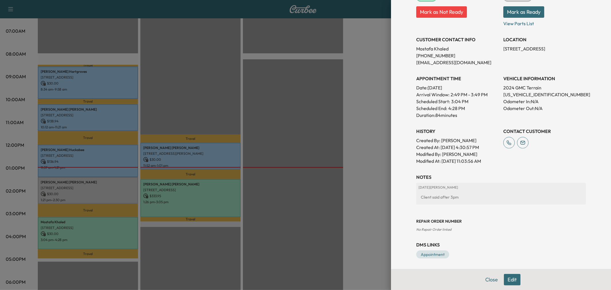
click at [329, 99] on div at bounding box center [305, 145] width 611 height 290
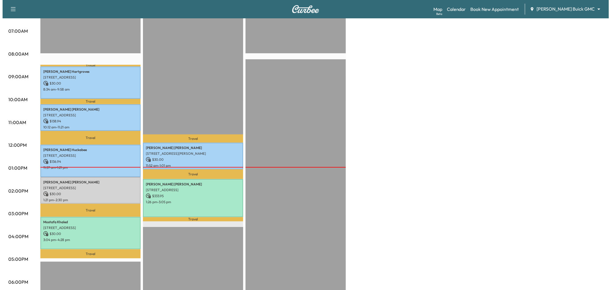
scroll to position [0, 0]
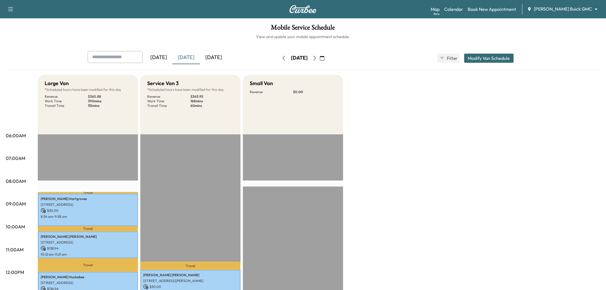
click at [317, 58] on icon "button" at bounding box center [314, 58] width 5 height 5
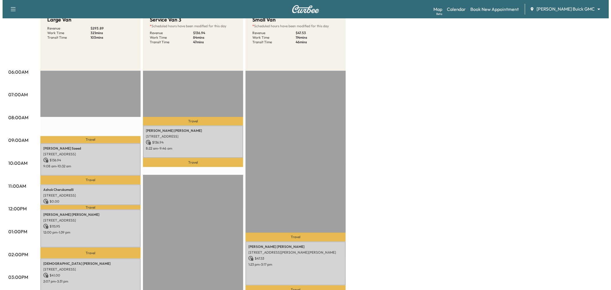
scroll to position [95, 0]
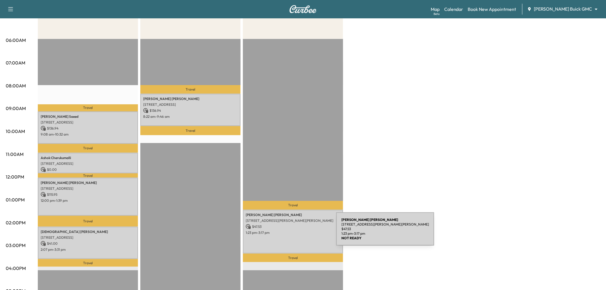
click at [293, 232] on div "Casey Wier 4165 MACLIN DR, CELINA, TX 75009, USA $ 47.53 1:23 pm - 3:17 pm" at bounding box center [293, 232] width 100 height 44
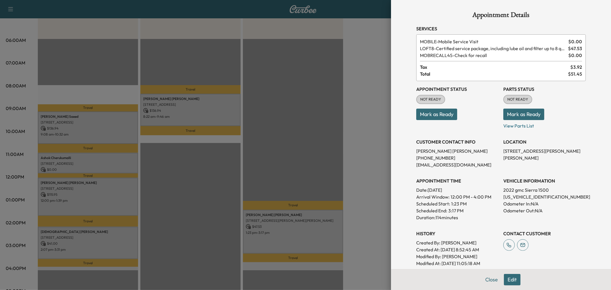
scroll to position [109, 0]
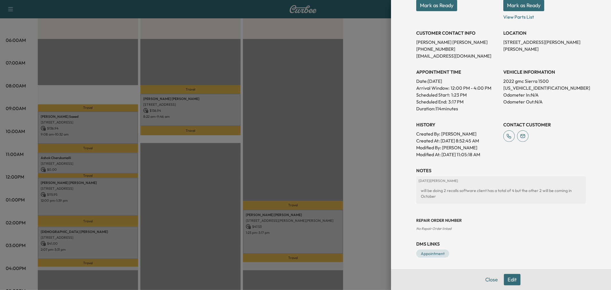
click at [522, 86] on p "3GTUUDEL3NG521037" at bounding box center [544, 87] width 82 height 7
copy p "3GTUUDEL3NG521037"
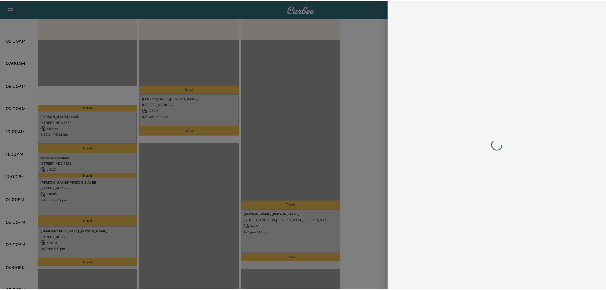
scroll to position [0, 0]
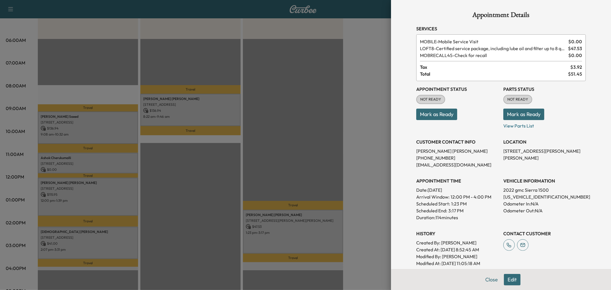
click at [364, 136] on div at bounding box center [305, 145] width 611 height 290
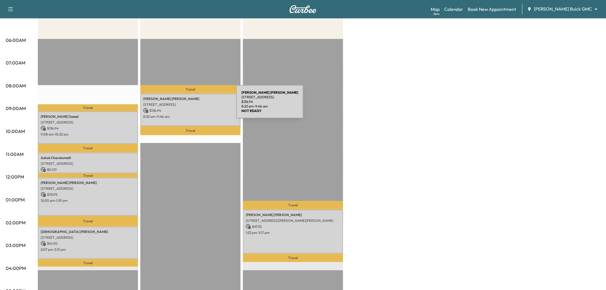
click at [193, 105] on p "970 Country Trail, Fairview, TX 75069, USA" at bounding box center [190, 104] width 94 height 5
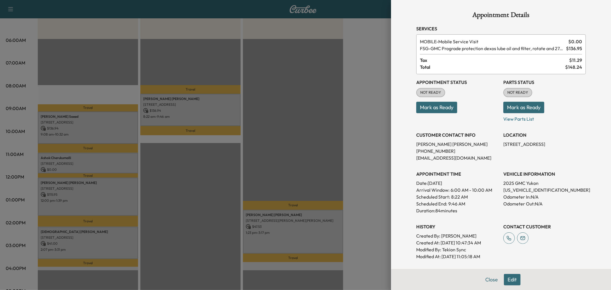
click at [193, 105] on div at bounding box center [305, 145] width 611 height 290
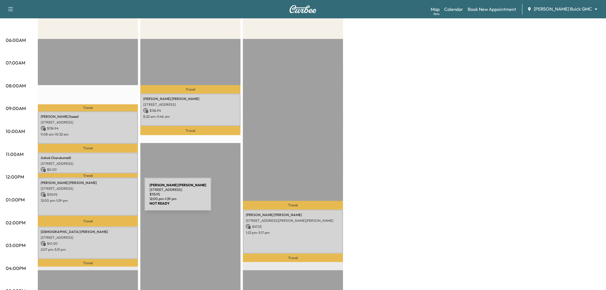
click at [106, 198] on p "12:00 pm - 1:39 pm" at bounding box center [88, 200] width 94 height 5
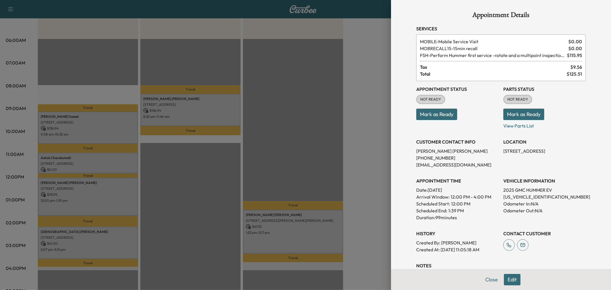
click at [105, 195] on div at bounding box center [305, 145] width 611 height 290
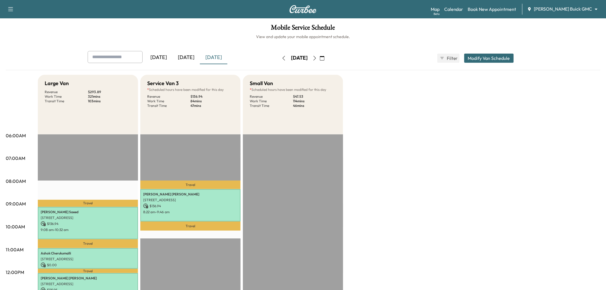
click at [281, 58] on icon "button" at bounding box center [283, 58] width 5 height 5
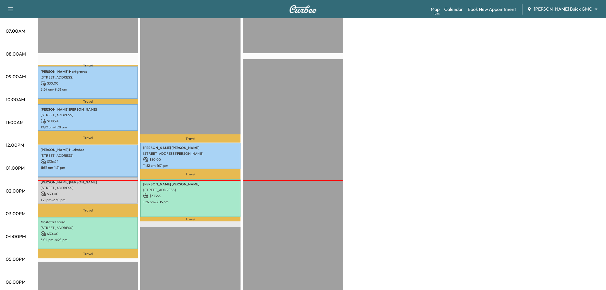
scroll to position [32, 0]
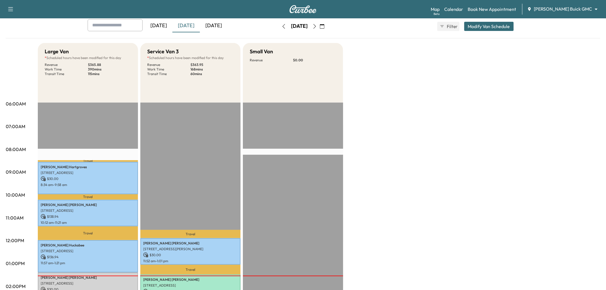
click at [317, 27] on icon "button" at bounding box center [314, 26] width 5 height 5
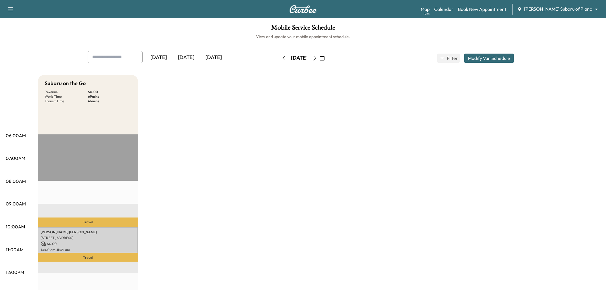
scroll to position [32, 0]
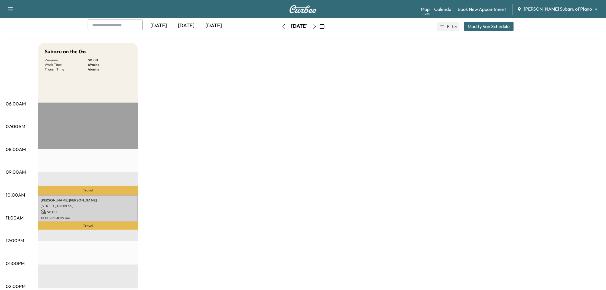
click at [281, 25] on icon "button" at bounding box center [283, 26] width 5 height 5
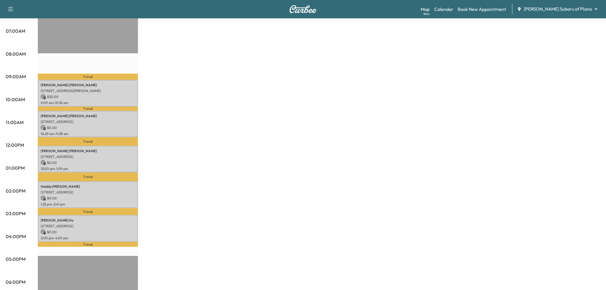
scroll to position [159, 0]
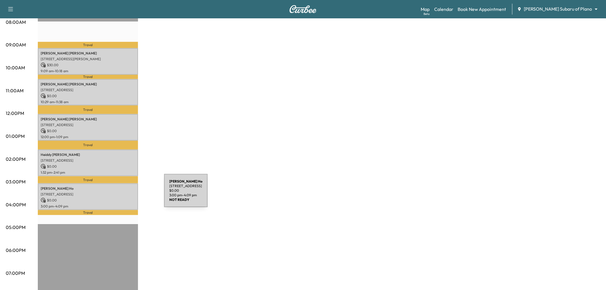
click at [121, 194] on div "[PERSON_NAME] [STREET_ADDRESS] $ 0.00 3:00 pm - 4:09 pm" at bounding box center [88, 196] width 100 height 27
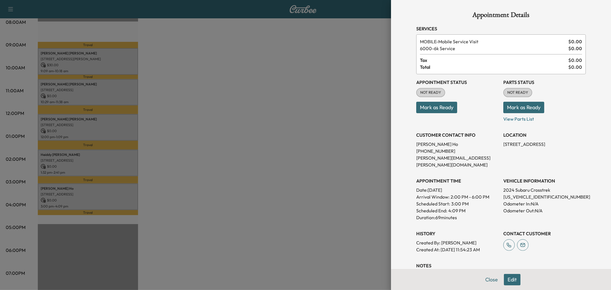
click at [121, 194] on div at bounding box center [305, 145] width 611 height 290
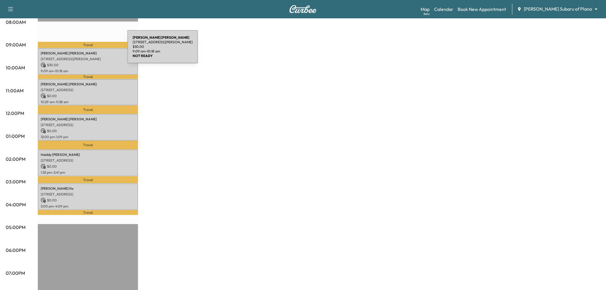
click at [84, 51] on p "[PERSON_NAME]" at bounding box center [88, 53] width 94 height 5
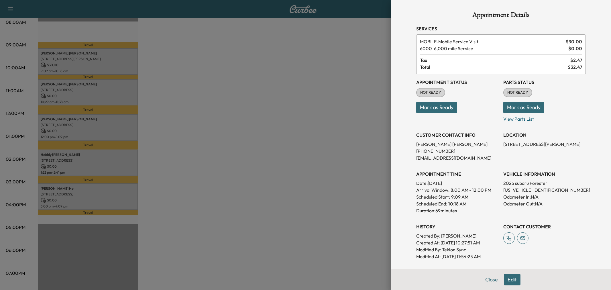
click at [84, 50] on div at bounding box center [305, 145] width 611 height 290
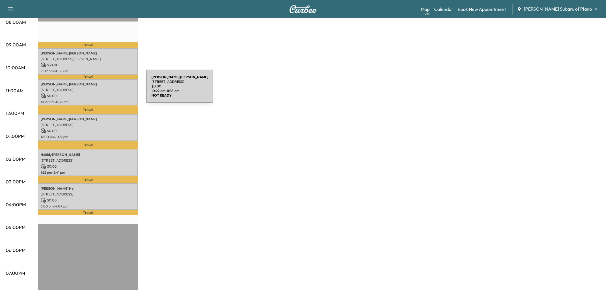
click at [103, 90] on p "[STREET_ADDRESS]" at bounding box center [88, 90] width 94 height 5
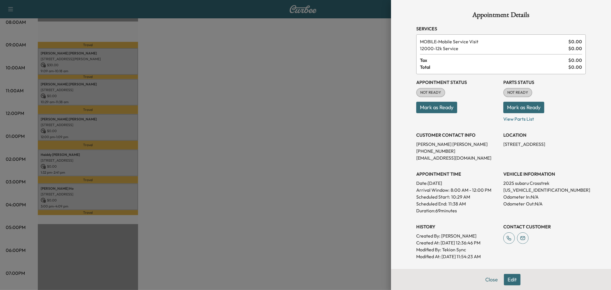
click at [104, 90] on div at bounding box center [305, 145] width 611 height 290
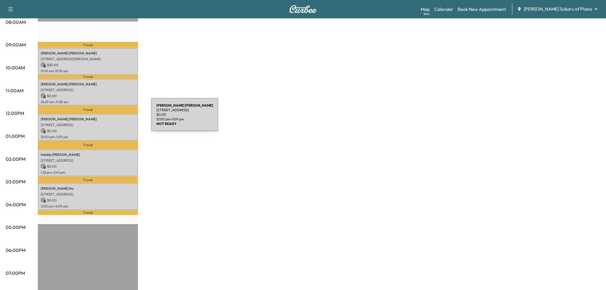
click at [108, 118] on p "[PERSON_NAME]" at bounding box center [88, 119] width 94 height 5
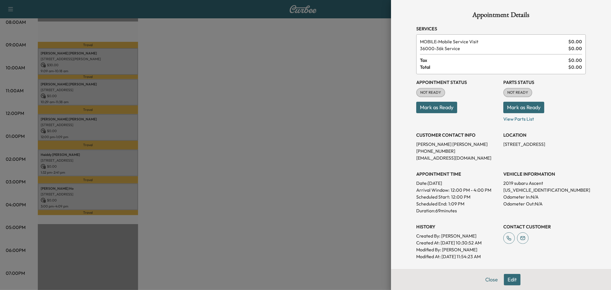
click at [108, 118] on div at bounding box center [305, 145] width 611 height 290
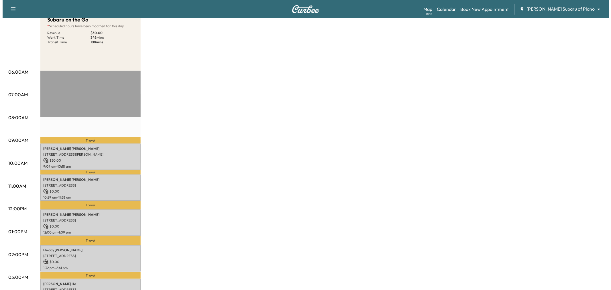
scroll to position [32, 0]
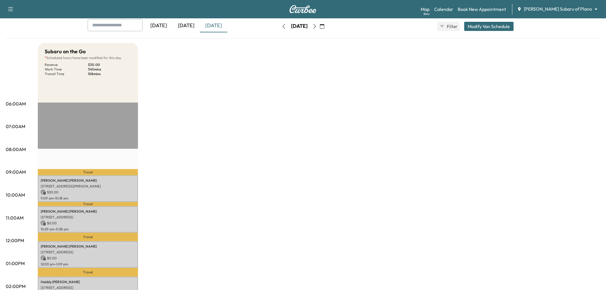
click at [487, 32] on div "[DATE] [DATE] [DATE] [DATE] September 2025 S M T W T F S 31 1 2 3 4 5 6 7 8 9 1…" at bounding box center [303, 26] width 440 height 14
click at [488, 30] on button "Modify Van Schedule" at bounding box center [489, 26] width 50 height 9
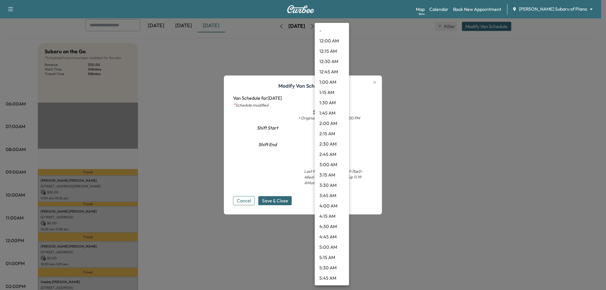
click at [327, 141] on body "Support Log Out Map Beta Calendar Book New Appointment [PERSON_NAME] Subaru of …" at bounding box center [303, 113] width 606 height 290
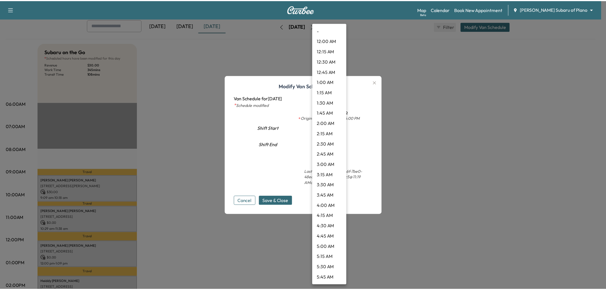
scroll to position [577, 0]
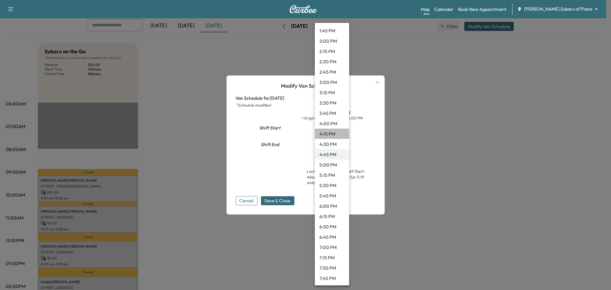
click at [332, 131] on li "4:15 PM" at bounding box center [332, 134] width 34 height 10
type input "*****"
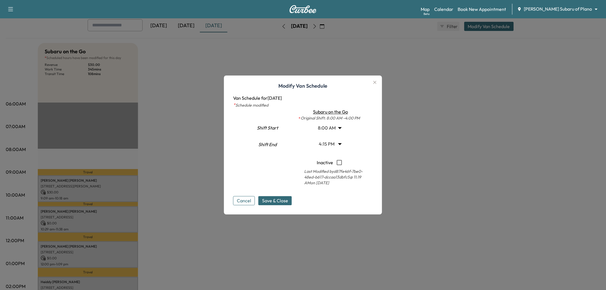
click at [281, 199] on span "Save & Close" at bounding box center [275, 200] width 26 height 7
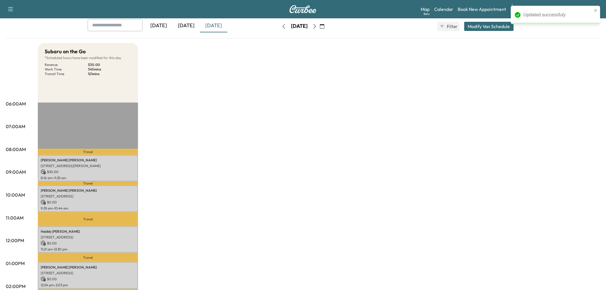
click at [173, 171] on div "Subaru on the Go * Scheduled hours have been modified for this day Revenue $ 30…" at bounding box center [319, 257] width 562 height 429
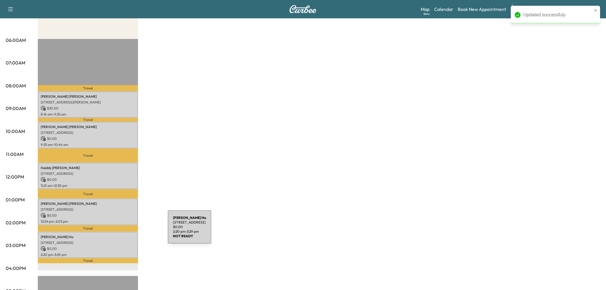
click at [125, 232] on div "[PERSON_NAME] [STREET_ADDRESS] $ 0.00 2:20 pm - 3:29 pm" at bounding box center [88, 245] width 100 height 27
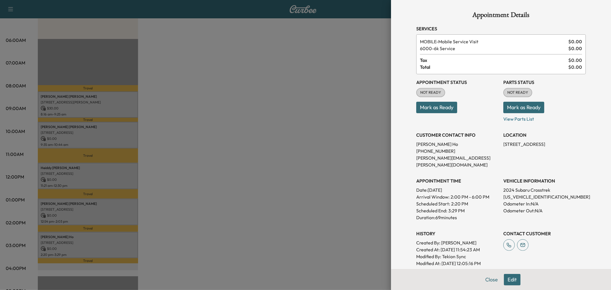
click at [115, 236] on div at bounding box center [305, 145] width 611 height 290
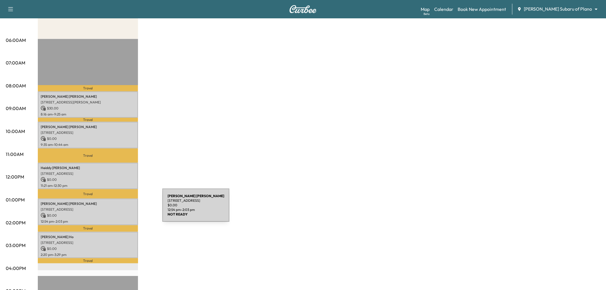
click at [119, 208] on p "[STREET_ADDRESS]" at bounding box center [88, 209] width 94 height 5
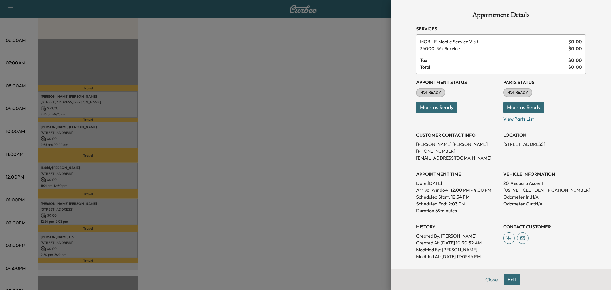
click at [119, 208] on div at bounding box center [305, 145] width 611 height 290
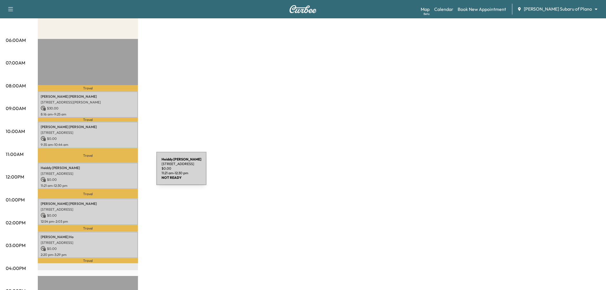
click at [113, 172] on p "[STREET_ADDRESS]" at bounding box center [88, 173] width 94 height 5
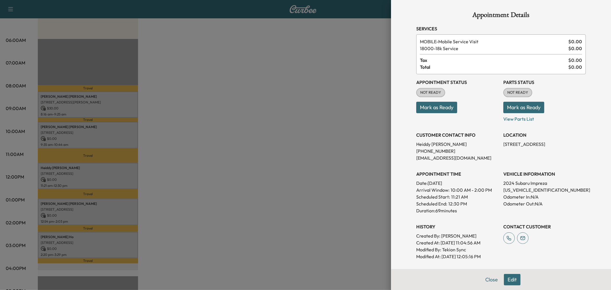
click at [116, 173] on div at bounding box center [305, 145] width 611 height 290
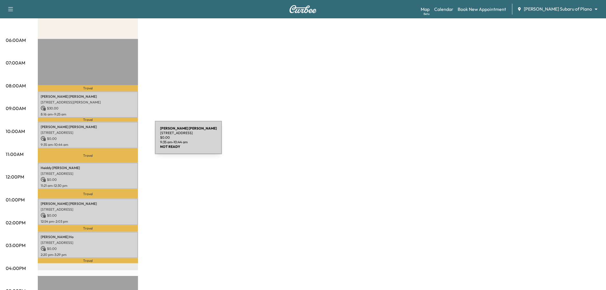
click at [112, 142] on p "9:35 am - 10:44 am" at bounding box center [88, 144] width 94 height 5
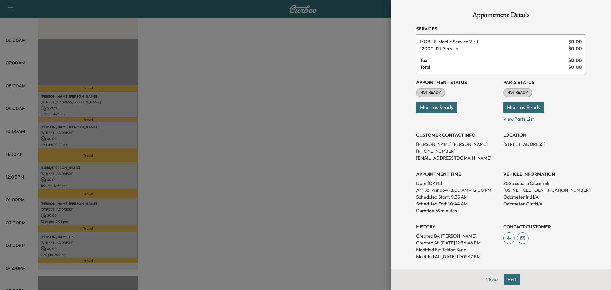
click at [112, 141] on div at bounding box center [305, 145] width 611 height 290
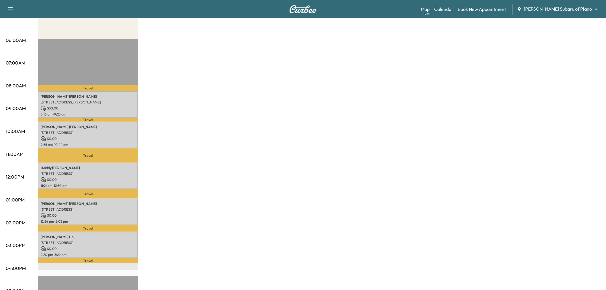
click at [194, 143] on div "Subaru on the Go * Scheduled hours have been modified for this day Revenue $ 30…" at bounding box center [319, 193] width 562 height 429
click at [195, 148] on div "Subaru on the Go * Scheduled hours have been modified for this day Revenue $ 30…" at bounding box center [319, 193] width 562 height 429
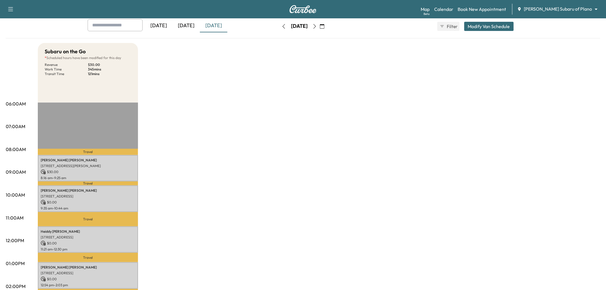
scroll to position [0, 0]
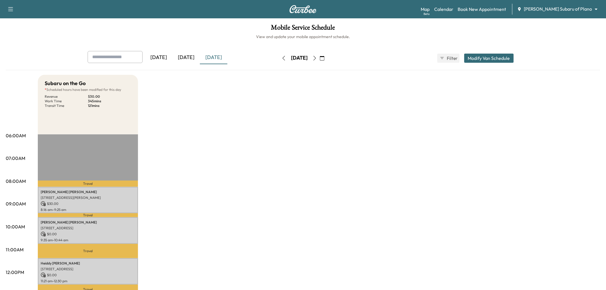
click at [317, 58] on icon "button" at bounding box center [314, 58] width 5 height 5
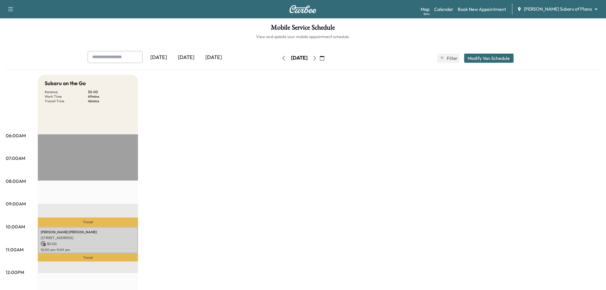
click at [194, 56] on div "[DATE]" at bounding box center [185, 57] width 27 height 13
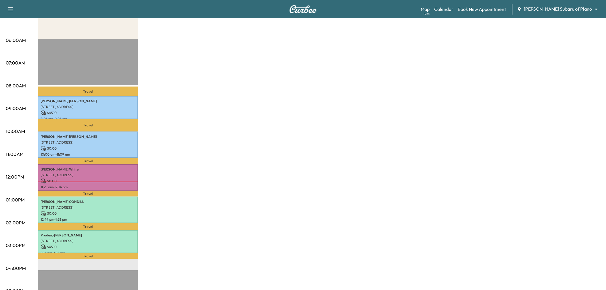
scroll to position [127, 0]
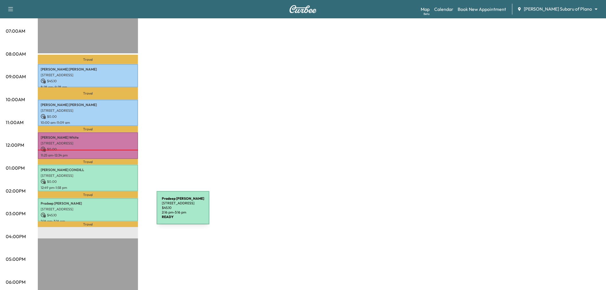
click at [113, 209] on div "[PERSON_NAME] [STREET_ADDRESS] $ 45.10 2:16 pm - 3:16 pm" at bounding box center [88, 209] width 100 height 23
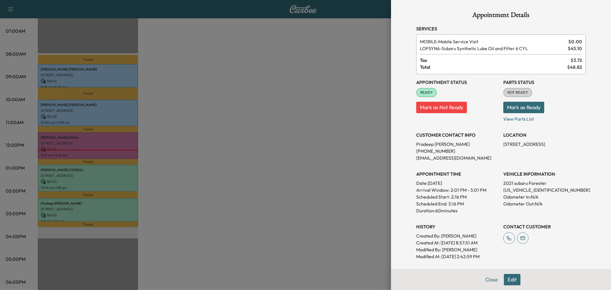
click at [113, 209] on div at bounding box center [305, 145] width 611 height 290
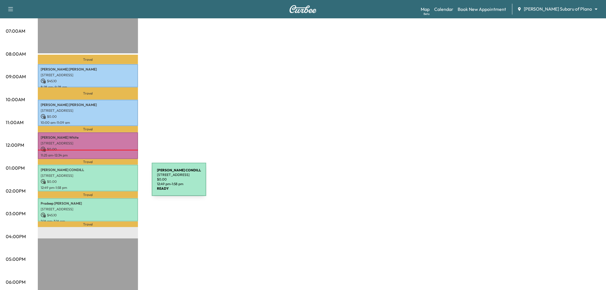
click at [109, 185] on p "12:49 pm - 1:58 pm" at bounding box center [88, 187] width 94 height 5
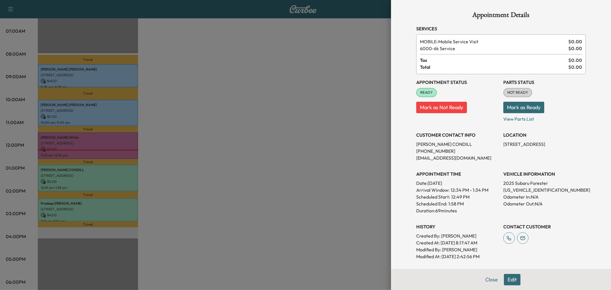
click at [108, 183] on div at bounding box center [305, 145] width 611 height 290
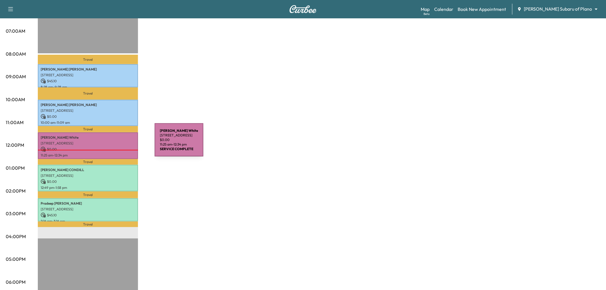
click at [112, 143] on p "[STREET_ADDRESS]" at bounding box center [88, 143] width 94 height 5
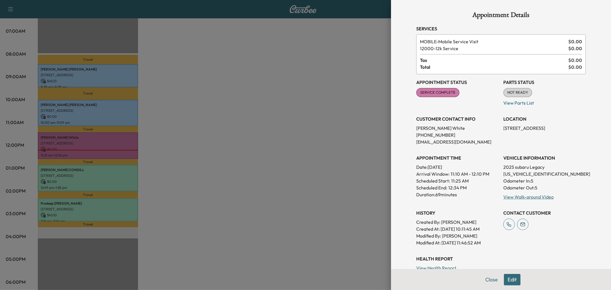
click at [112, 143] on div at bounding box center [305, 145] width 611 height 290
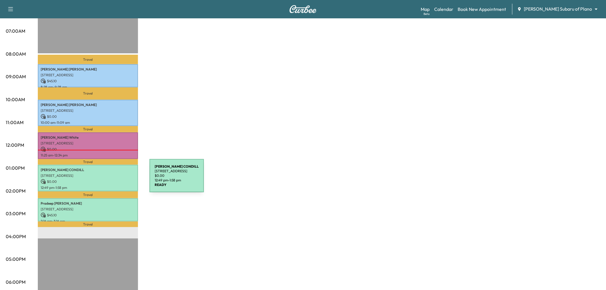
click at [106, 179] on p "$ 0.00" at bounding box center [88, 181] width 94 height 5
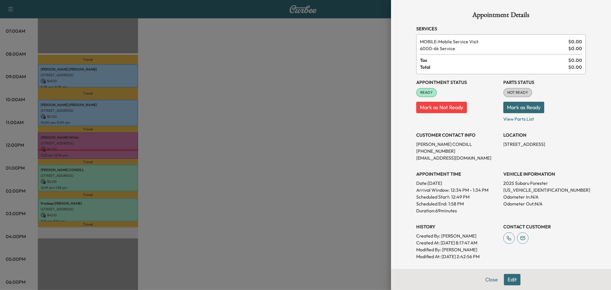
click at [109, 198] on div at bounding box center [305, 145] width 611 height 290
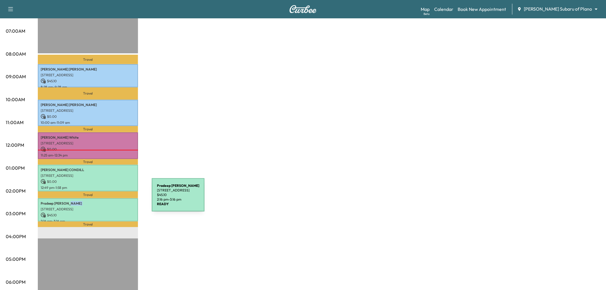
click at [109, 201] on p "Pradeep Chejarla" at bounding box center [88, 203] width 94 height 5
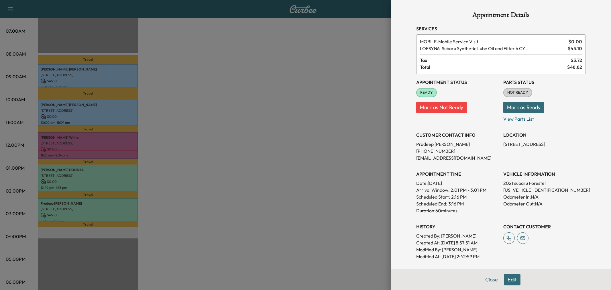
click at [105, 202] on div at bounding box center [305, 145] width 611 height 290
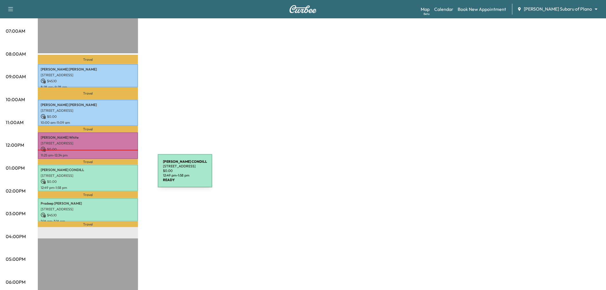
click at [115, 174] on p "2126 Marina Point Ct, Frisco, TX 75036, USA" at bounding box center [88, 175] width 94 height 5
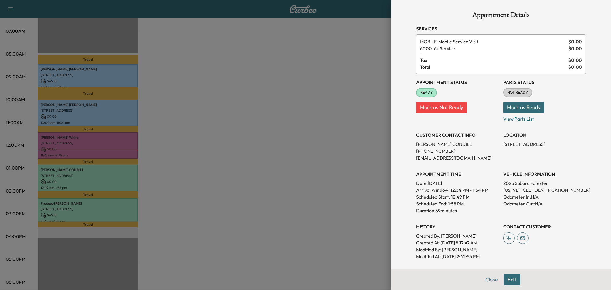
click at [115, 172] on div at bounding box center [305, 145] width 611 height 290
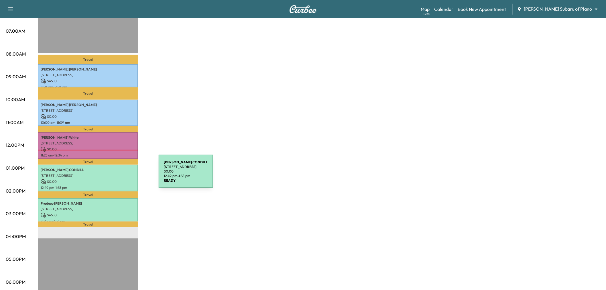
click at [116, 175] on p "2126 Marina Point Ct, Frisco, TX 75036, USA" at bounding box center [88, 175] width 94 height 5
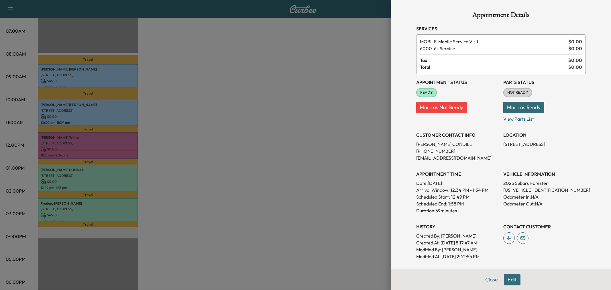
click at [116, 175] on div at bounding box center [305, 145] width 611 height 290
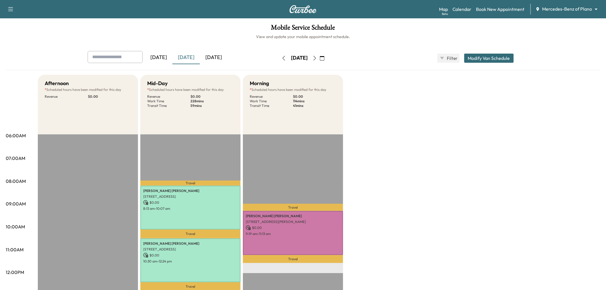
click at [317, 58] on icon "button" at bounding box center [314, 58] width 5 height 5
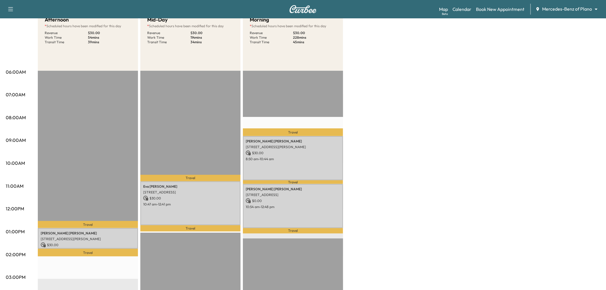
scroll to position [95, 0]
